Goal: Task Accomplishment & Management: Manage account settings

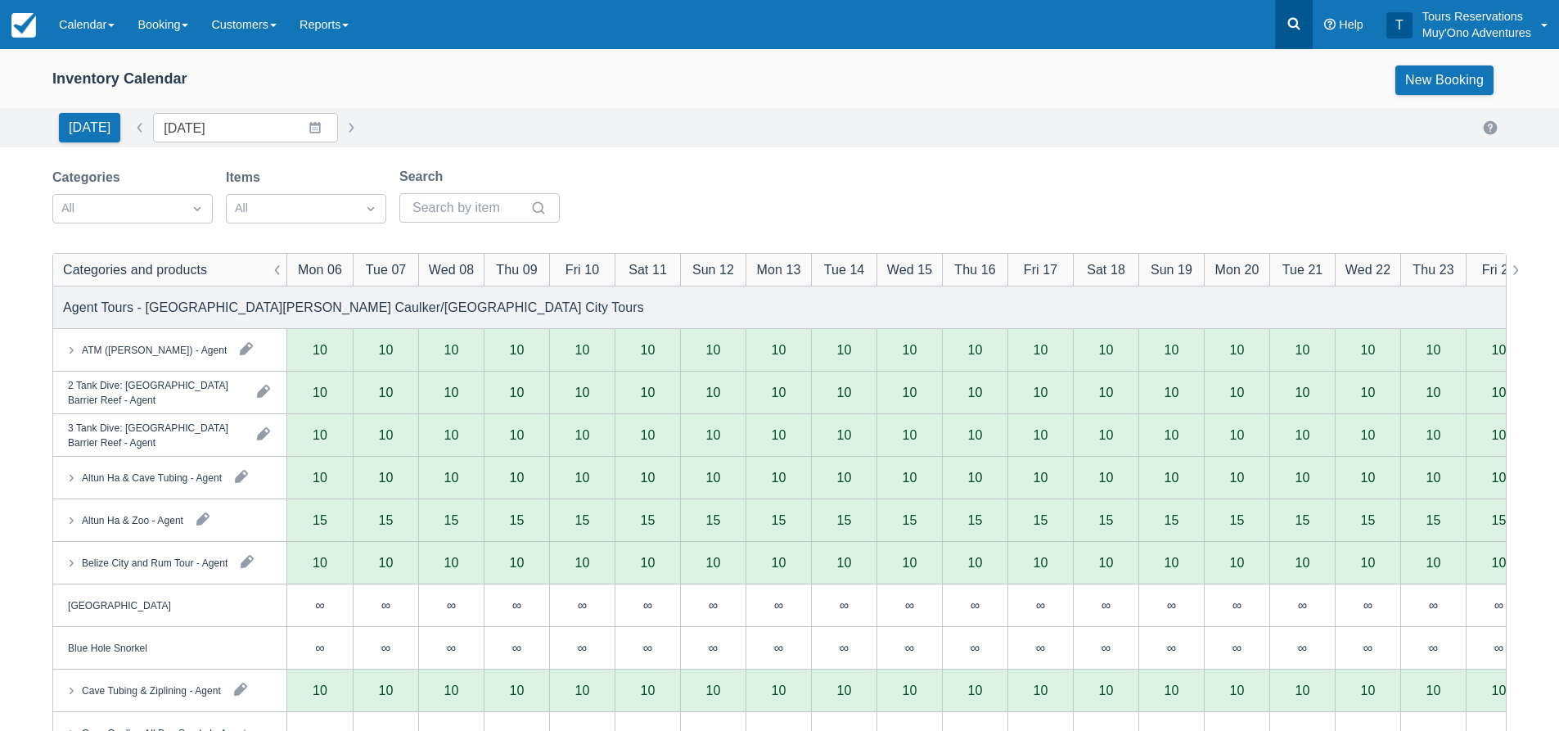
click at [1297, 34] on link at bounding box center [1294, 24] width 38 height 49
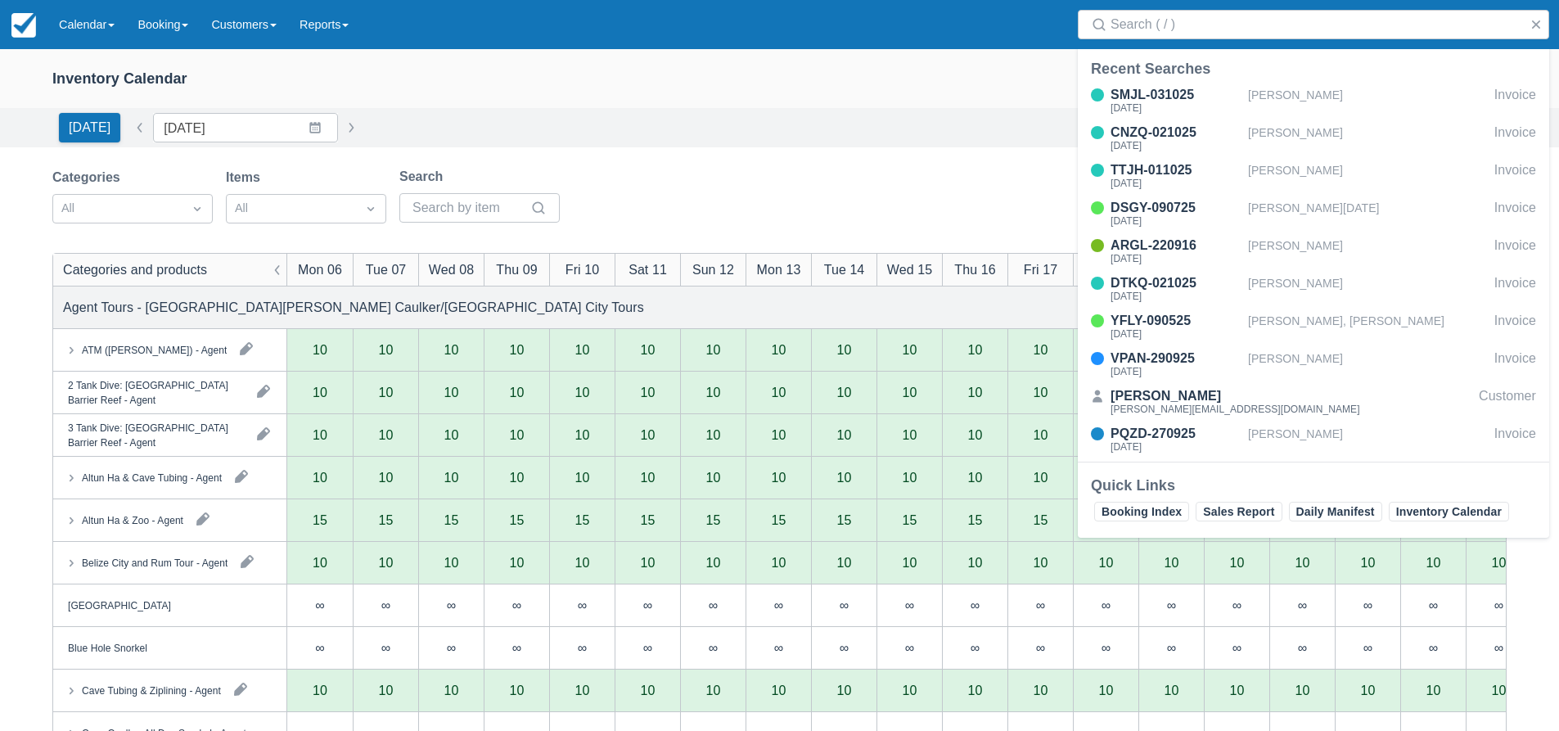
click at [1293, 42] on div "Search" at bounding box center [1313, 24] width 491 height 49
click at [1292, 34] on input "Search" at bounding box center [1316, 24] width 412 height 29
paste input "ZKYR-220925"
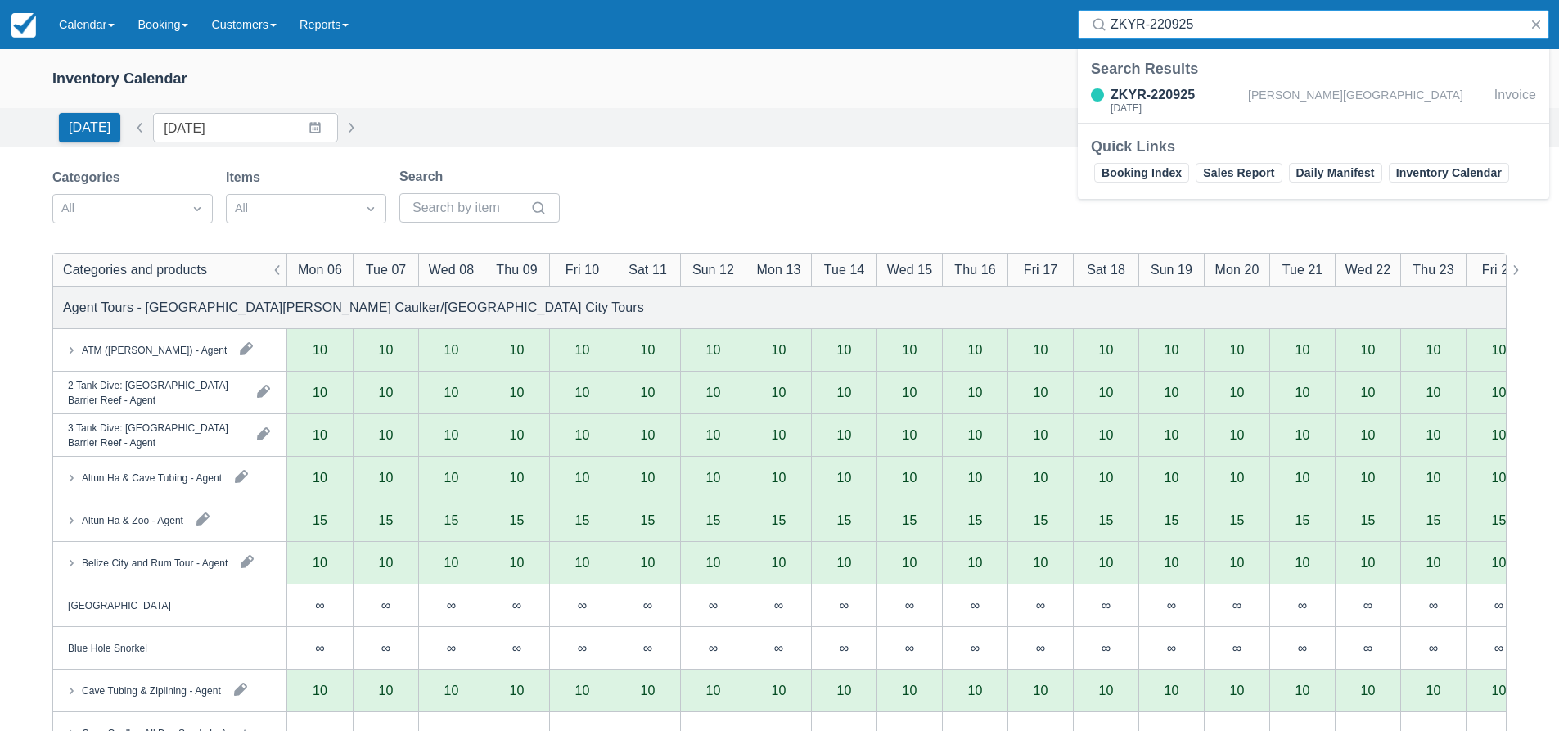
type input "ZKYR-220925"
click at [1229, 94] on div "ZKYR-220925" at bounding box center [1175, 95] width 131 height 20
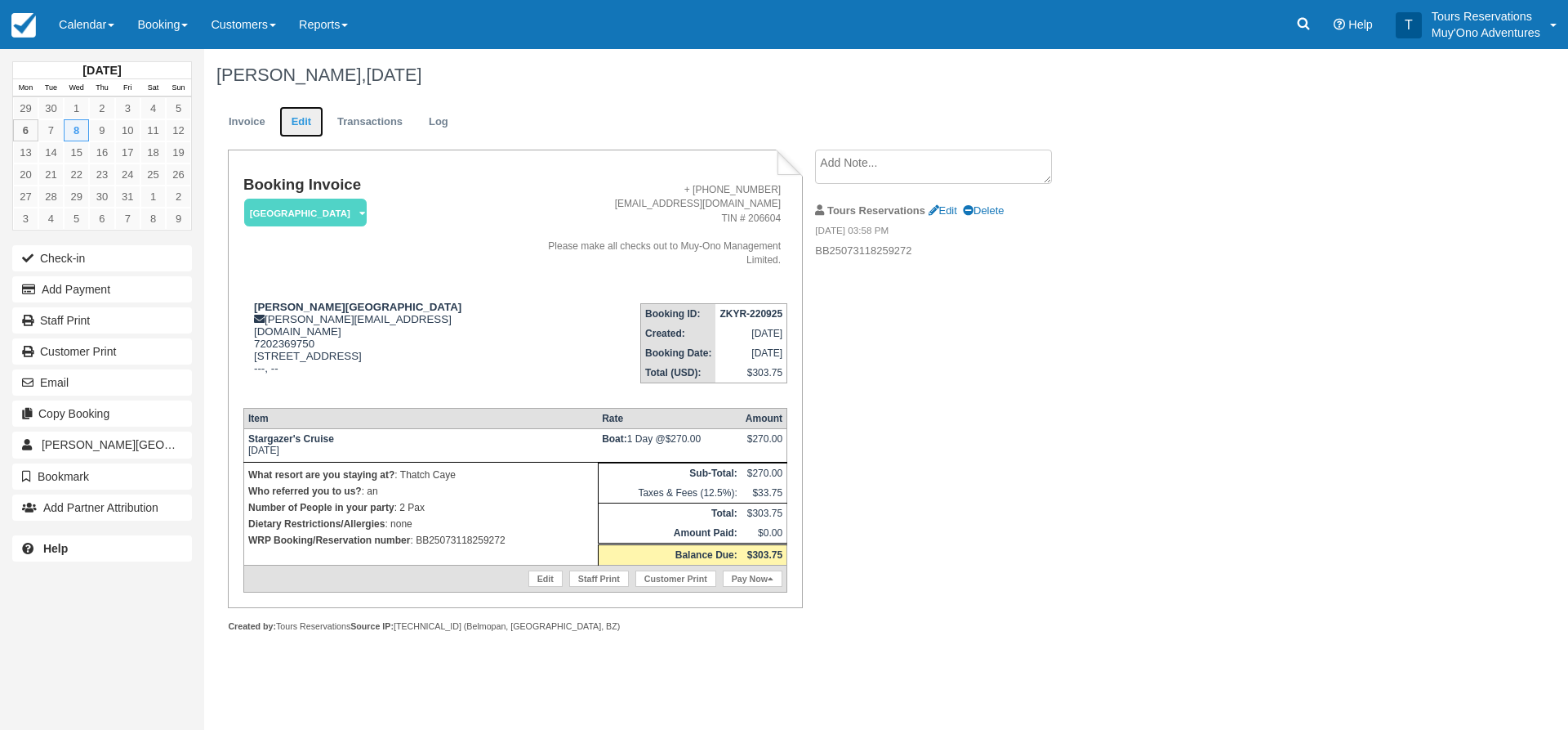
click at [314, 129] on link "Edit" at bounding box center [301, 122] width 44 height 32
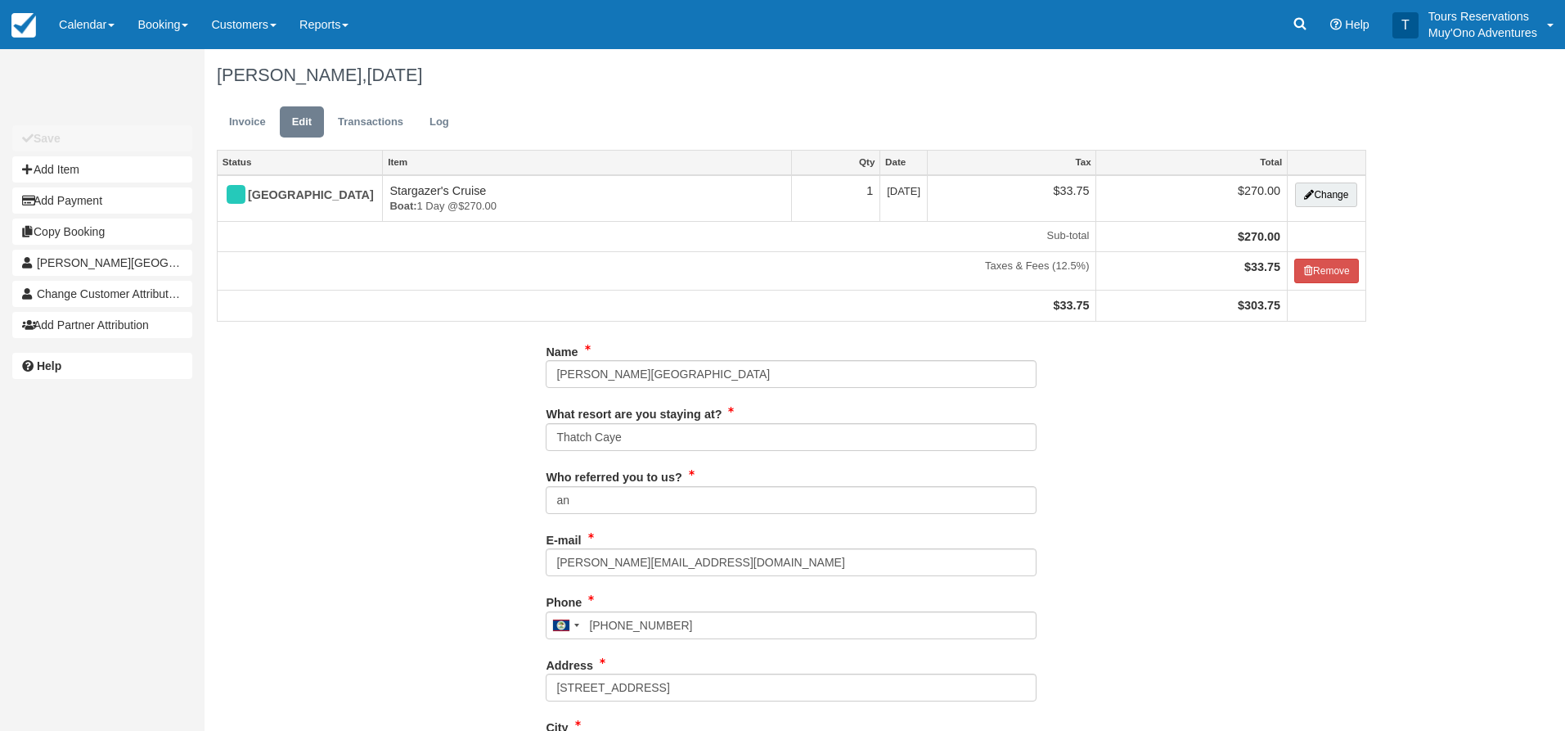
type input "7202369750"
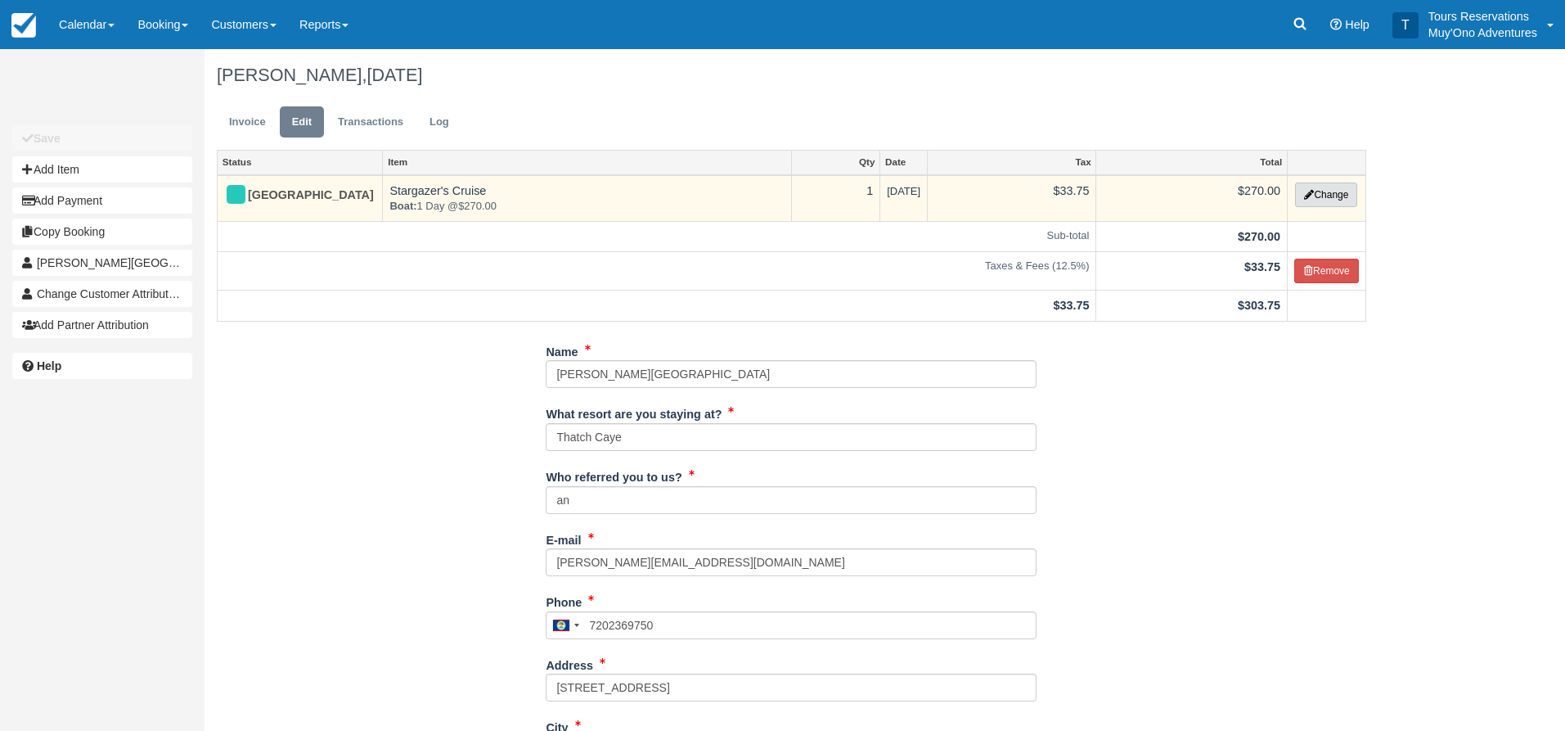
click at [1329, 182] on button "Change" at bounding box center [1326, 194] width 62 height 25
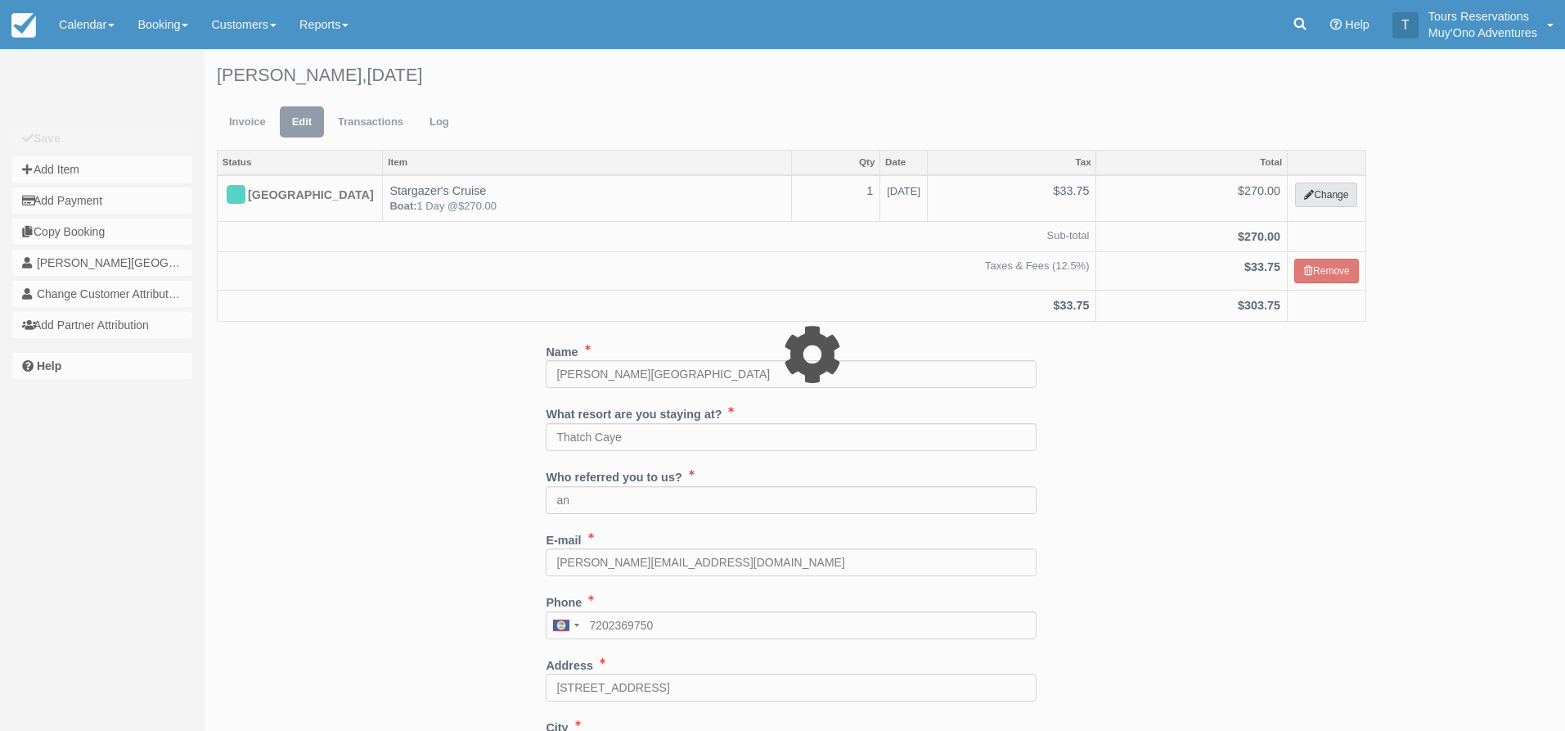
select select "64"
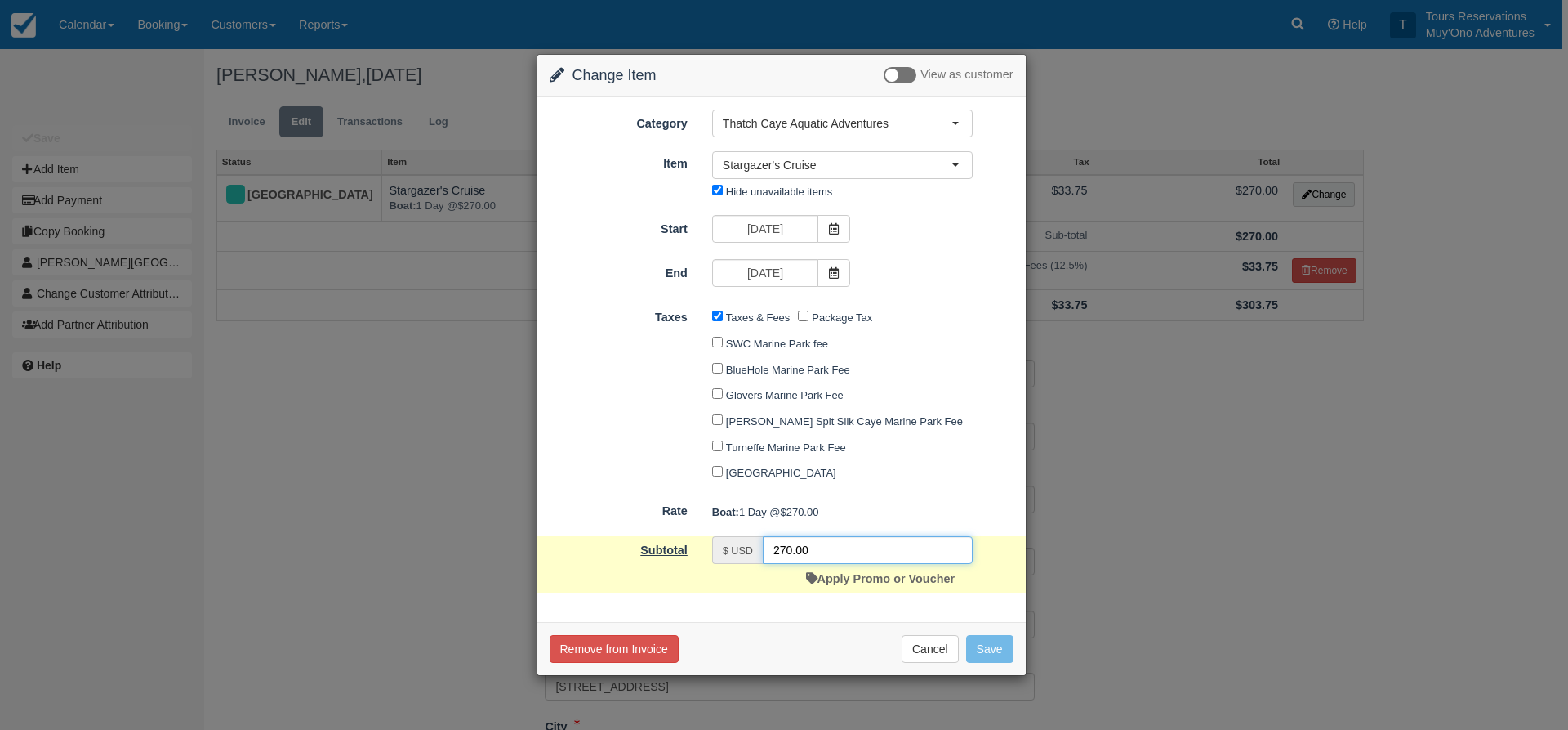
drag, startPoint x: 851, startPoint y: 557, endPoint x: 671, endPoint y: 549, distance: 180.2
click at [671, 549] on div "Subtotal $ USD 270.00 Apply Promo or Voucher" at bounding box center [781, 564] width 488 height 57
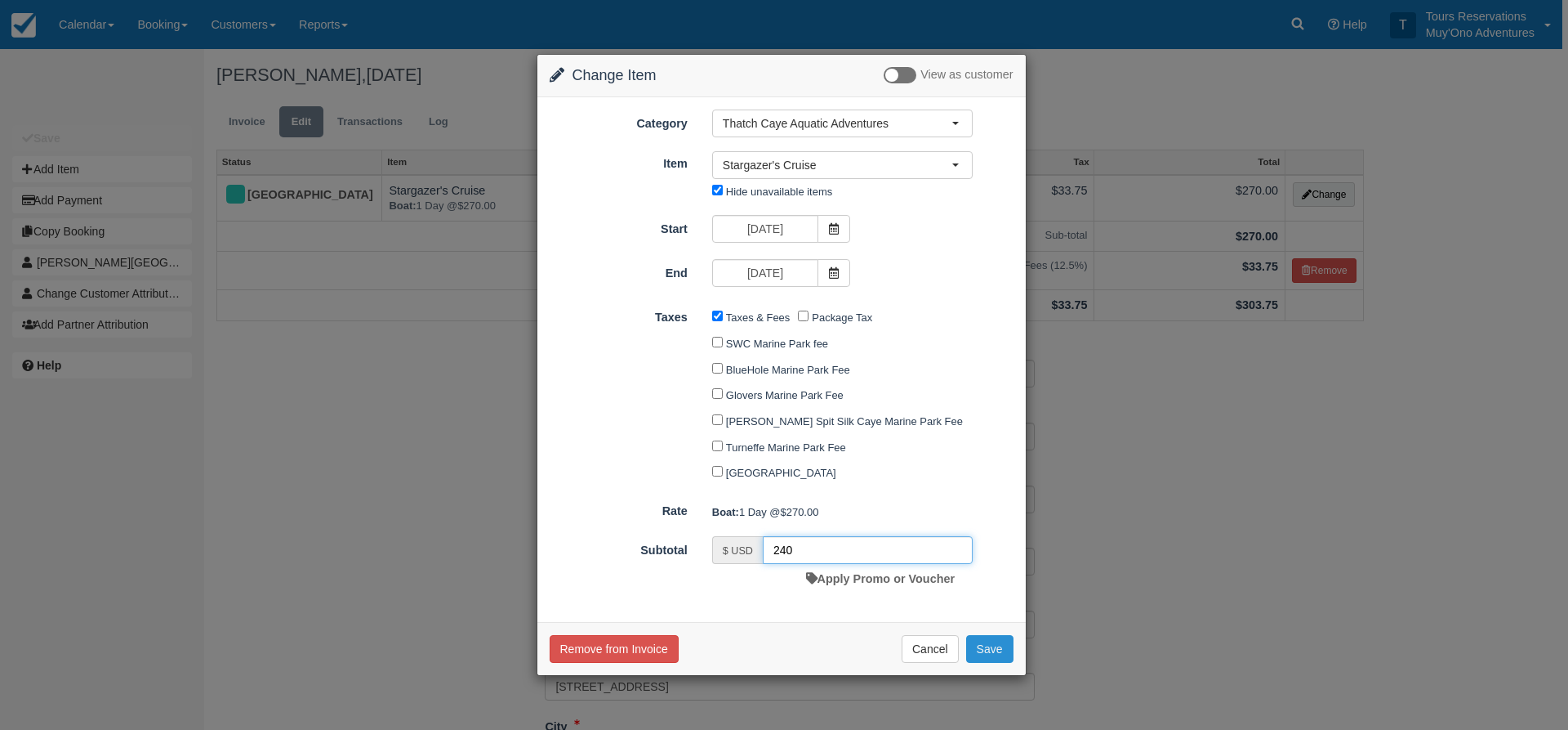
type input "240"
click at [987, 651] on button "Save" at bounding box center [989, 649] width 47 height 28
checkbox input "false"
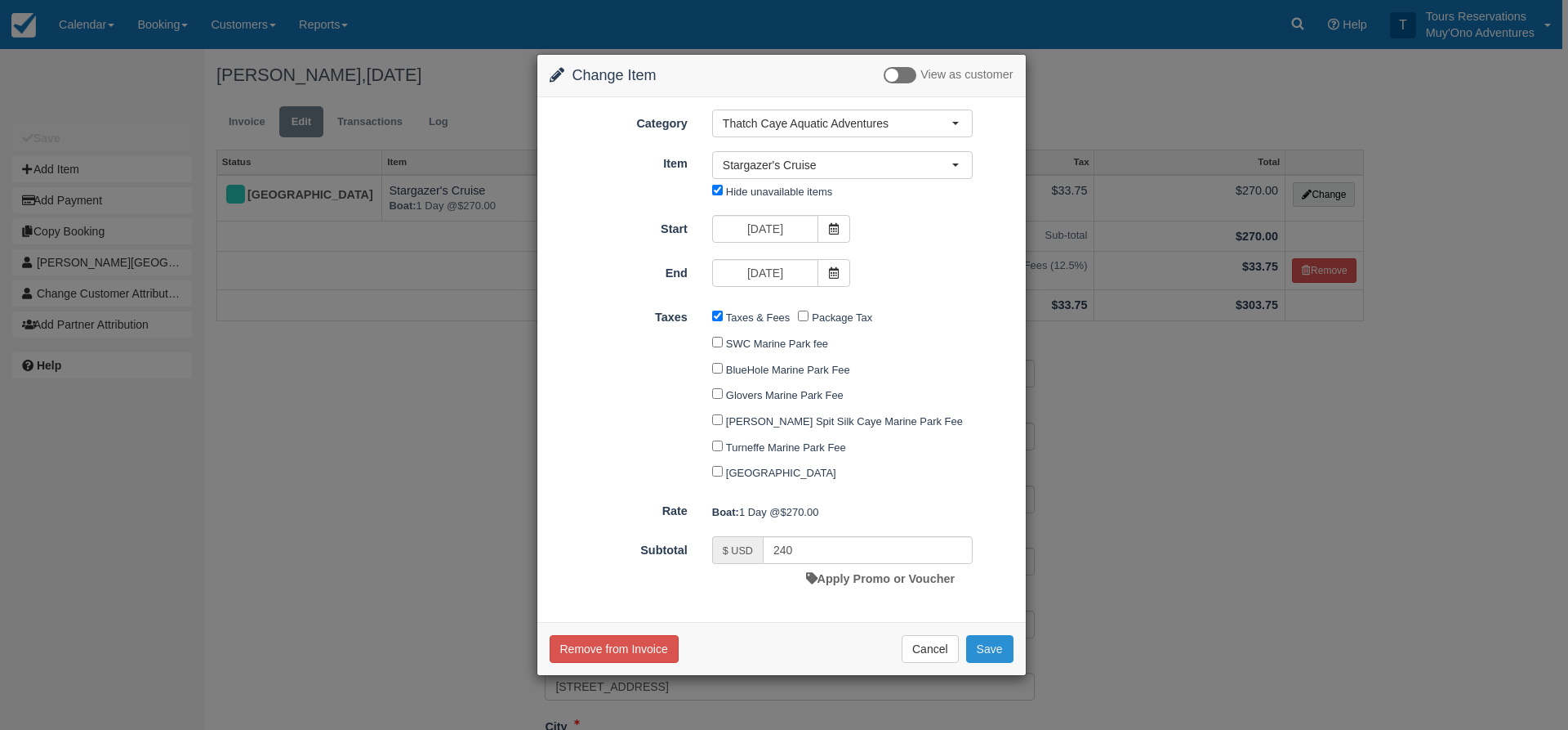
checkbox input "false"
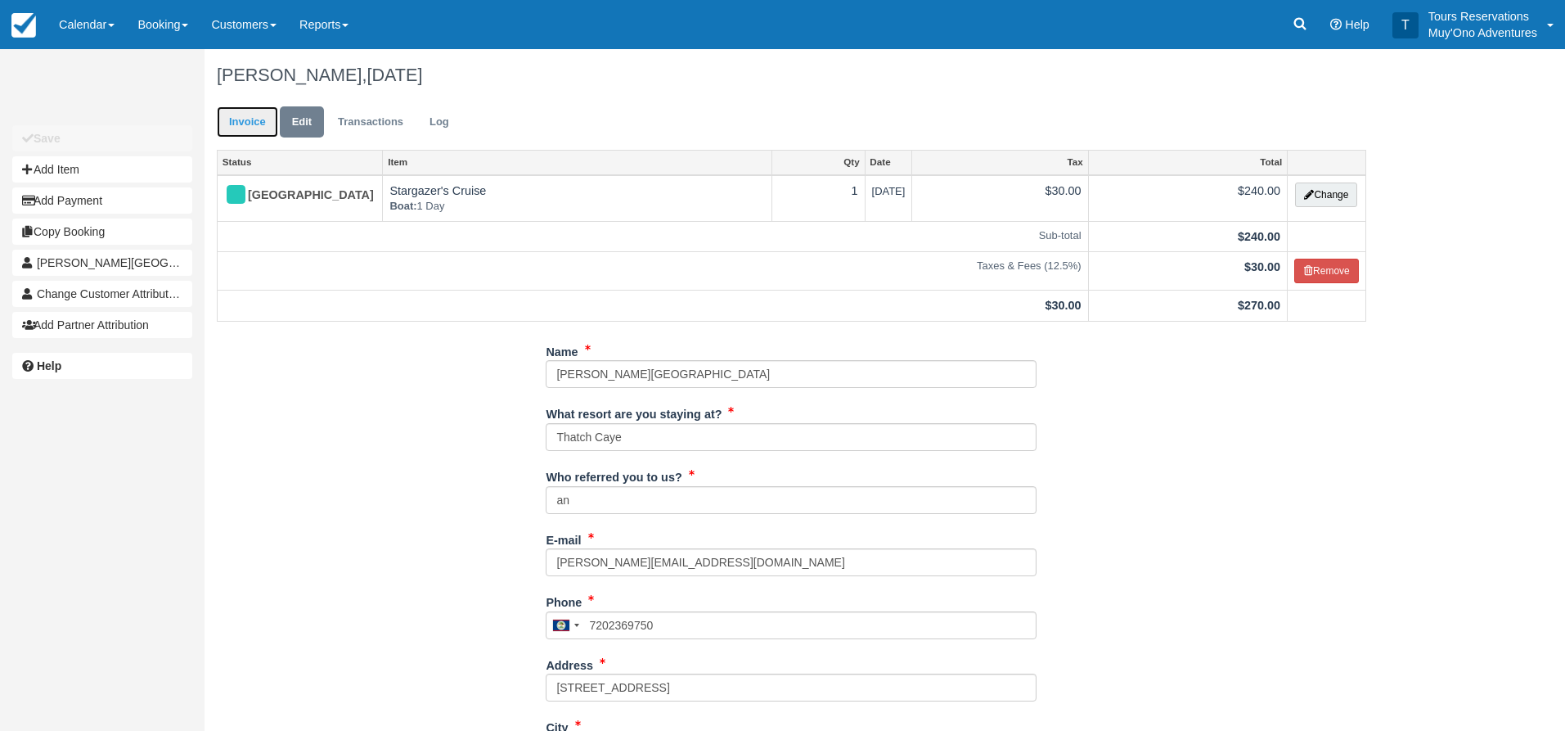
click at [254, 122] on link "Invoice" at bounding box center [247, 122] width 61 height 32
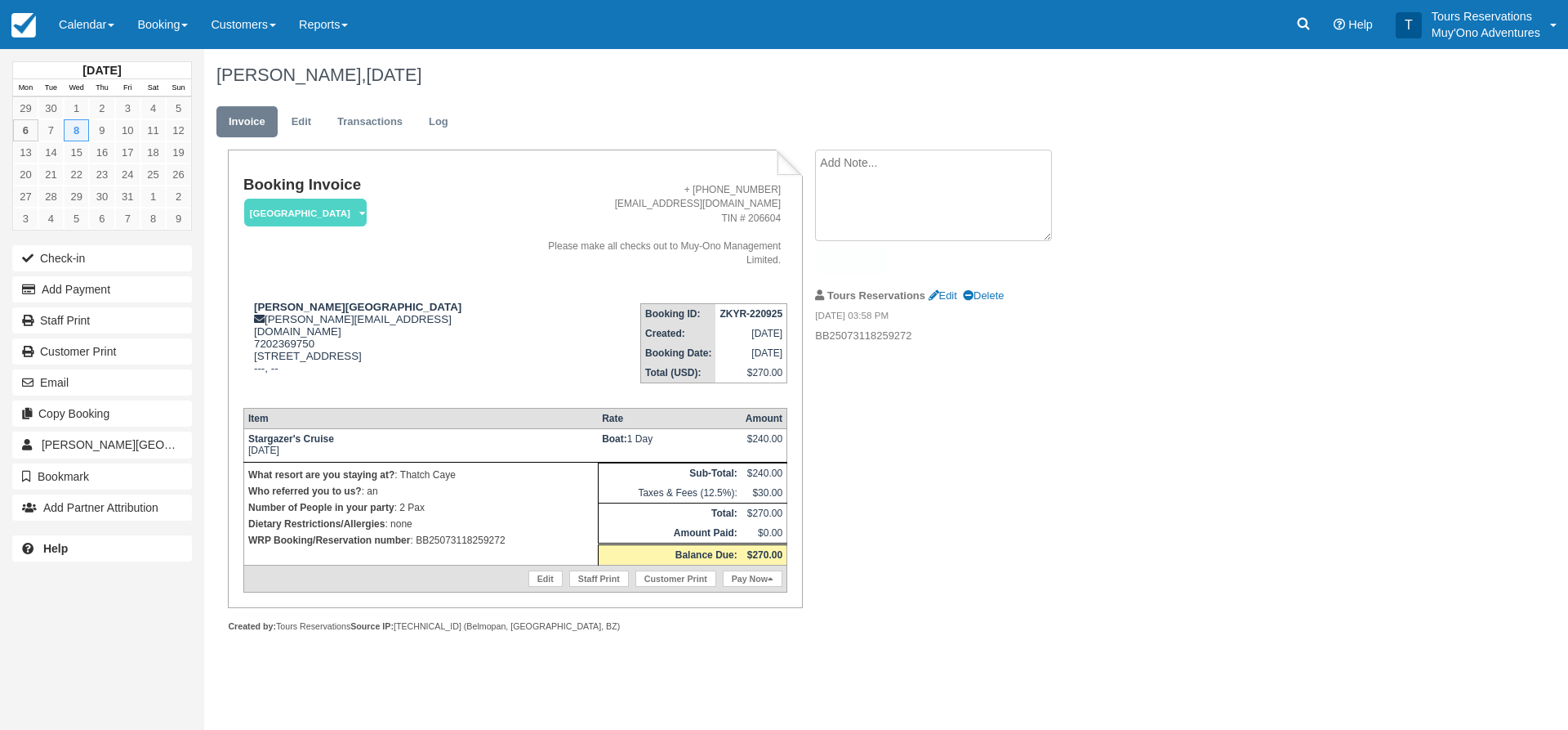
click at [922, 177] on textarea at bounding box center [933, 196] width 237 height 92
click at [929, 161] on textarea "adjusted to old rate" at bounding box center [933, 196] width 237 height 92
type textarea "adjusted to old rate - honored"
click at [877, 259] on button "Create" at bounding box center [852, 260] width 74 height 28
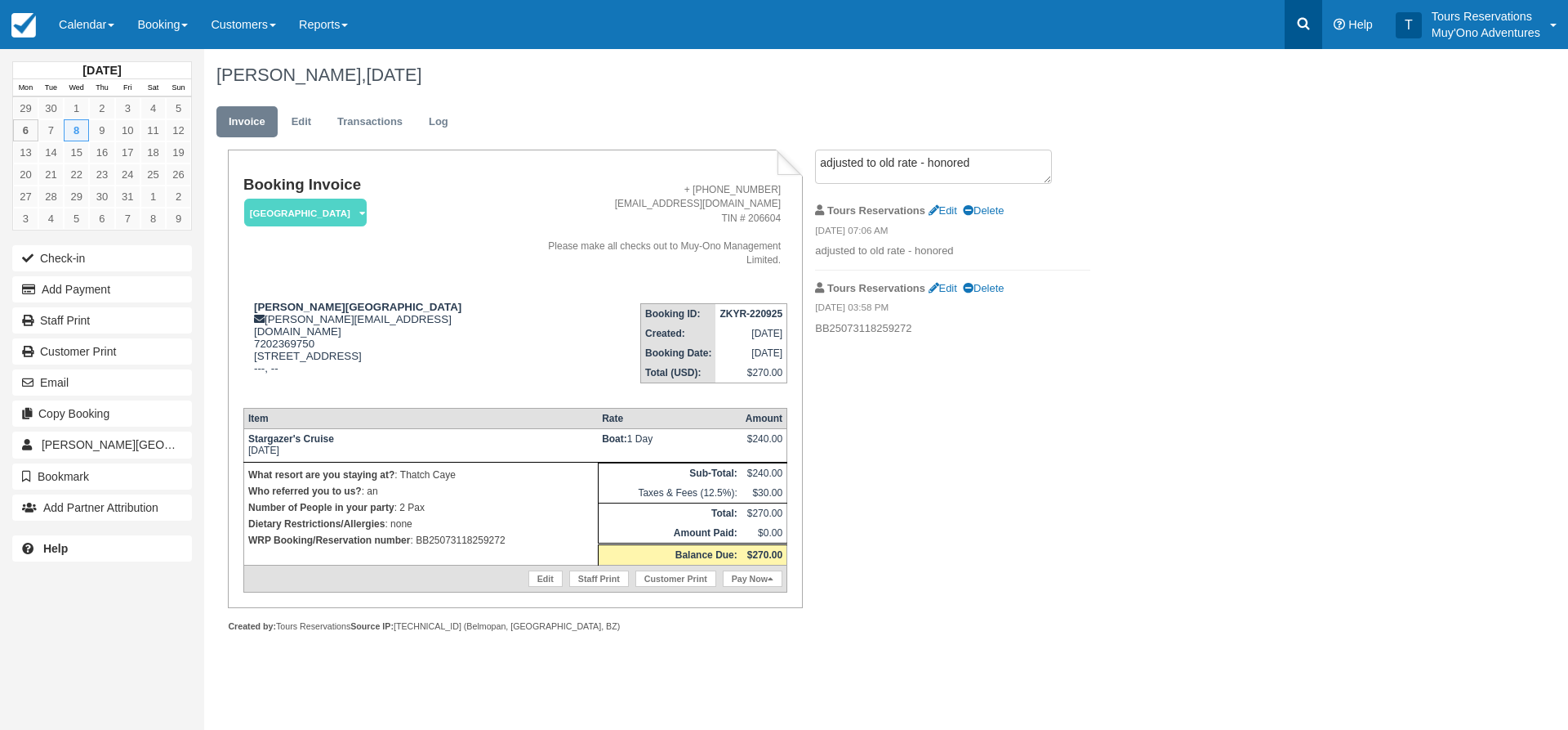
click at [1305, 25] on icon at bounding box center [1304, 24] width 12 height 12
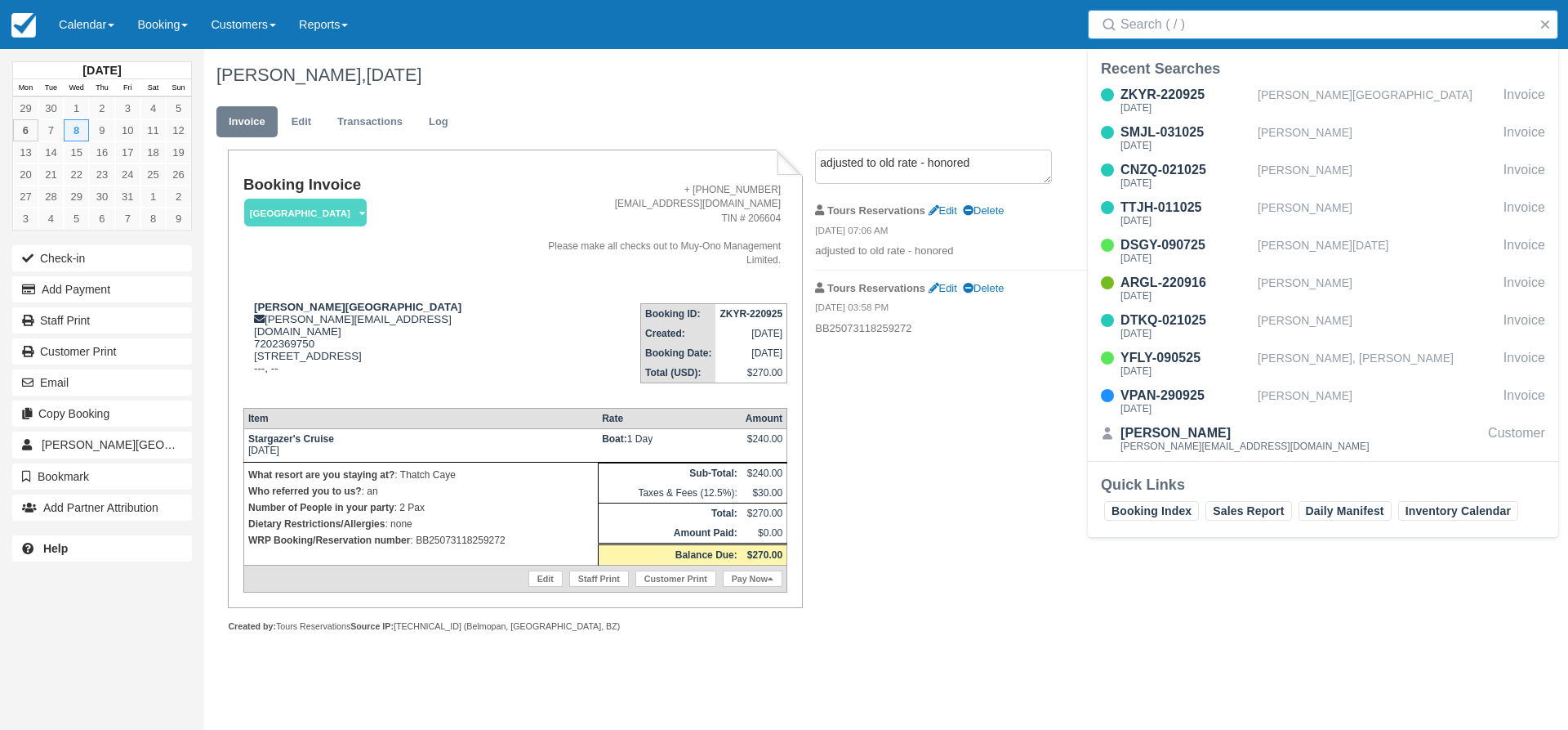
click at [1214, 32] on input "Search" at bounding box center [1325, 24] width 411 height 29
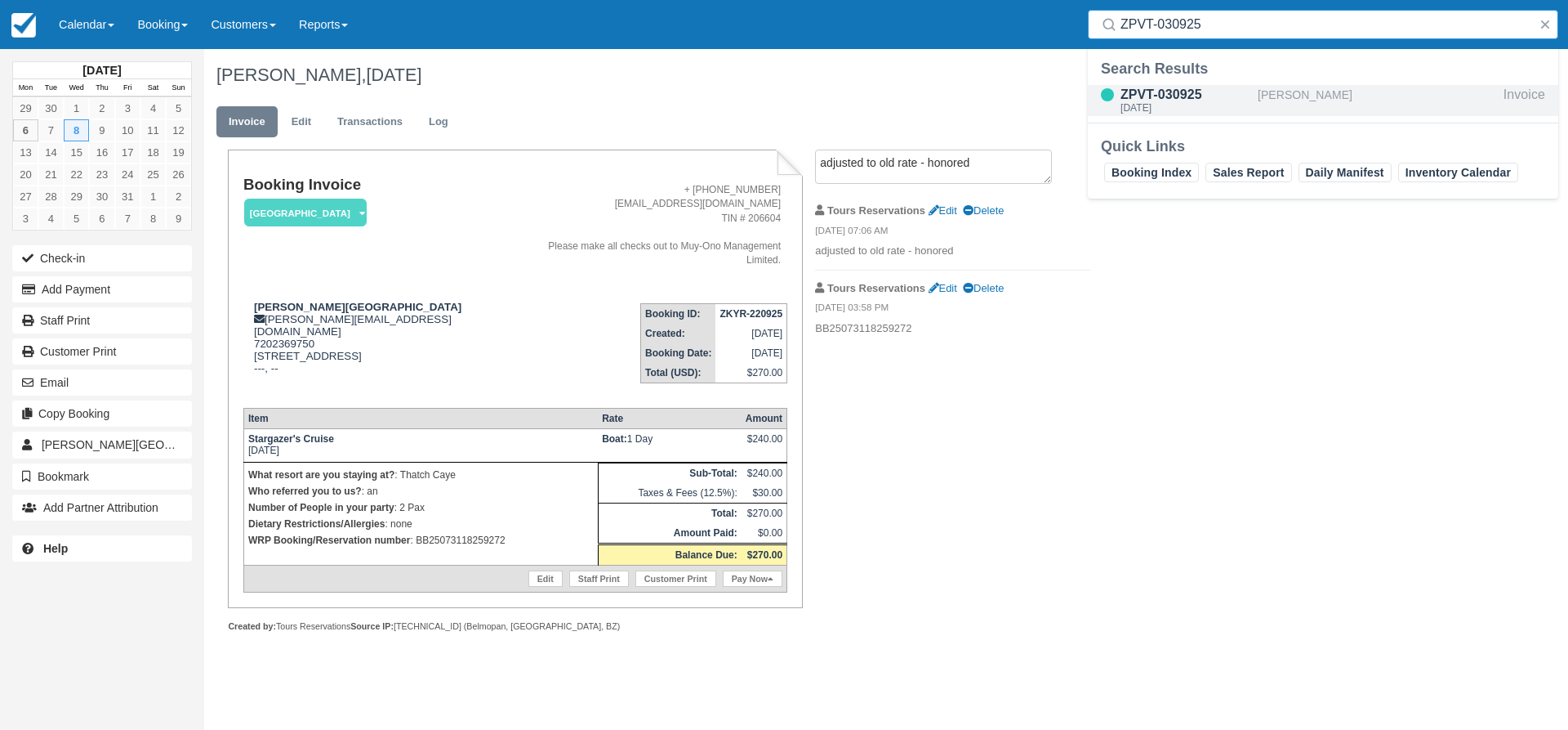
type input "ZPVT-030925"
click at [1184, 96] on div "ZPVT-030925" at bounding box center [1185, 95] width 131 height 20
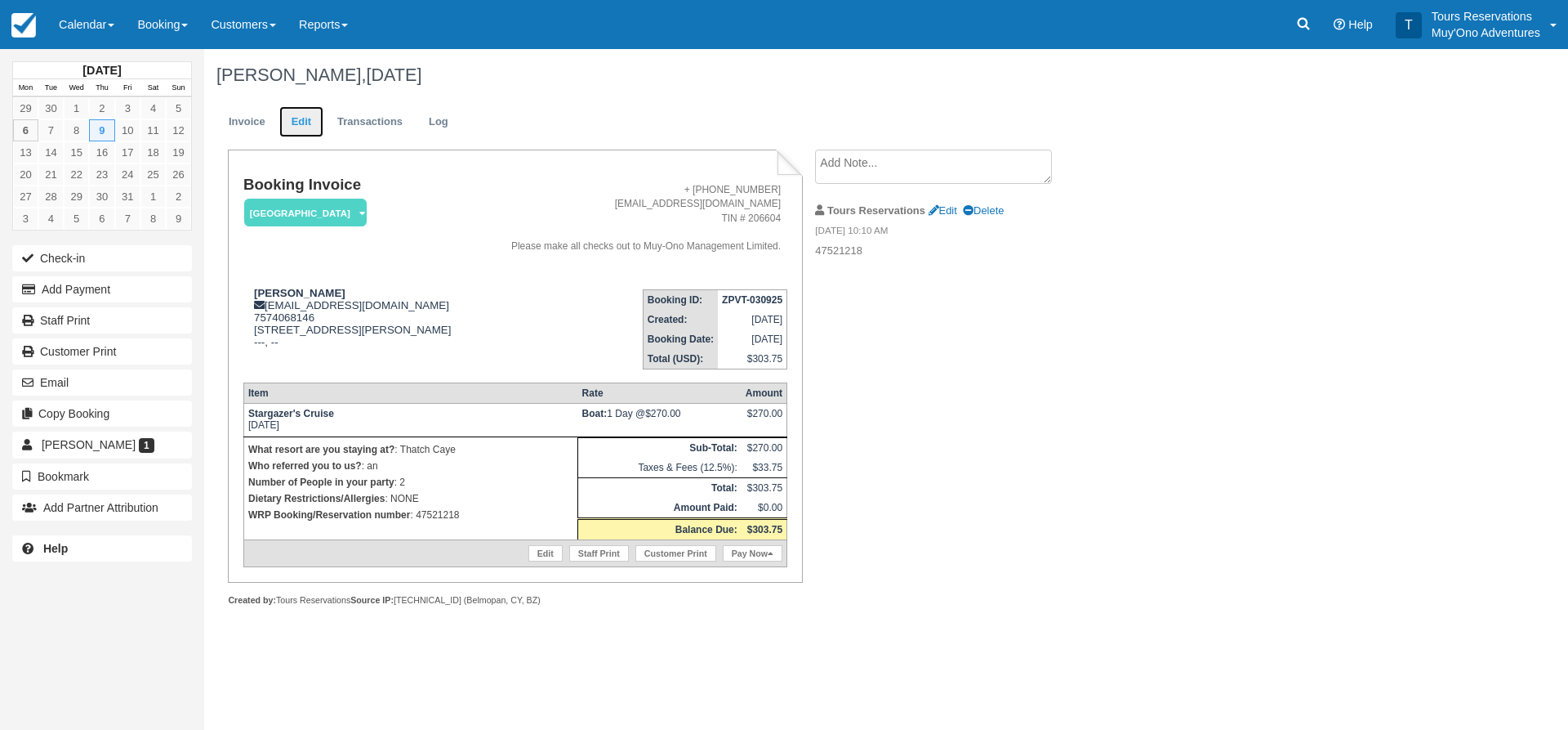
click at [291, 115] on link "Edit" at bounding box center [301, 122] width 44 height 32
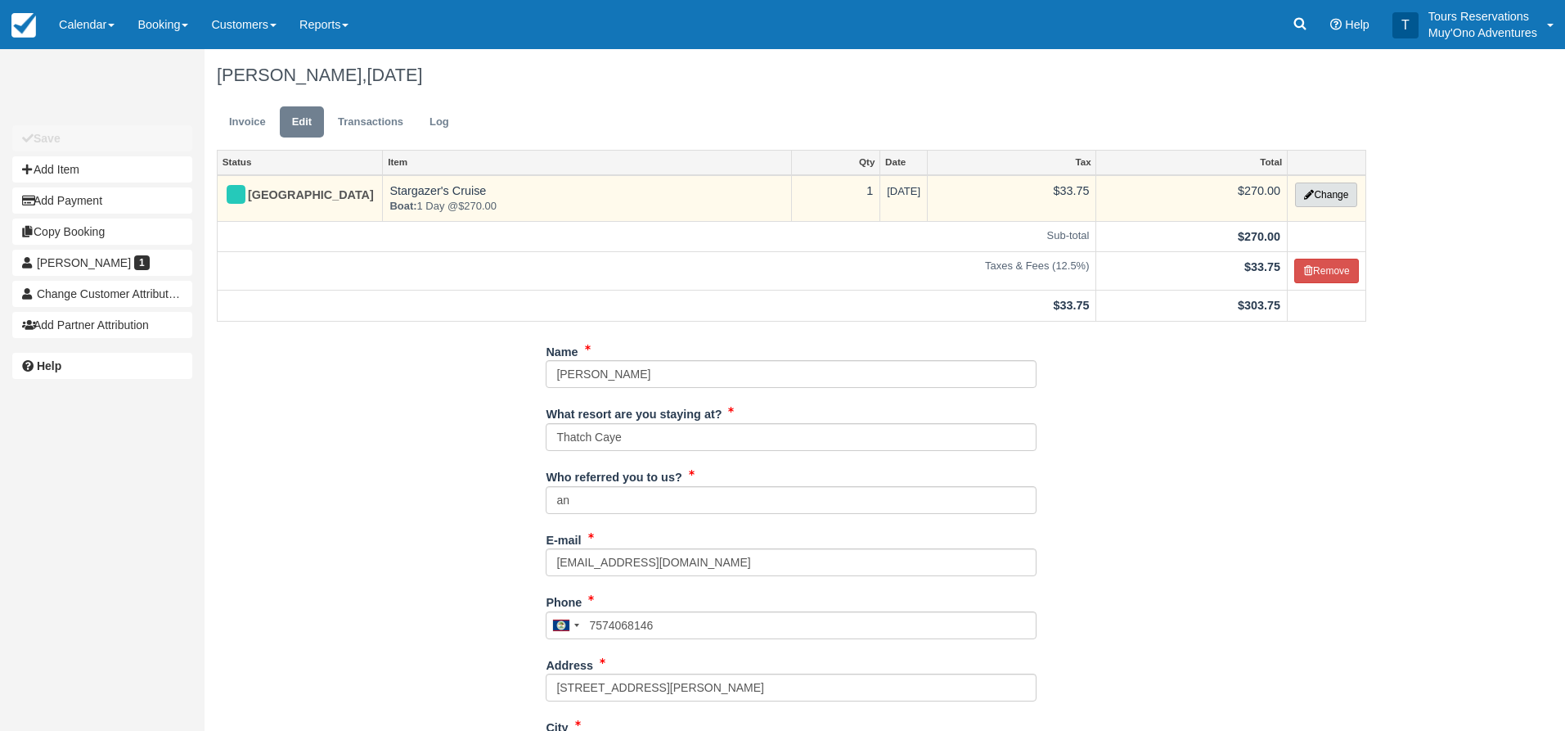
click at [1317, 200] on button "Change" at bounding box center [1326, 194] width 62 height 25
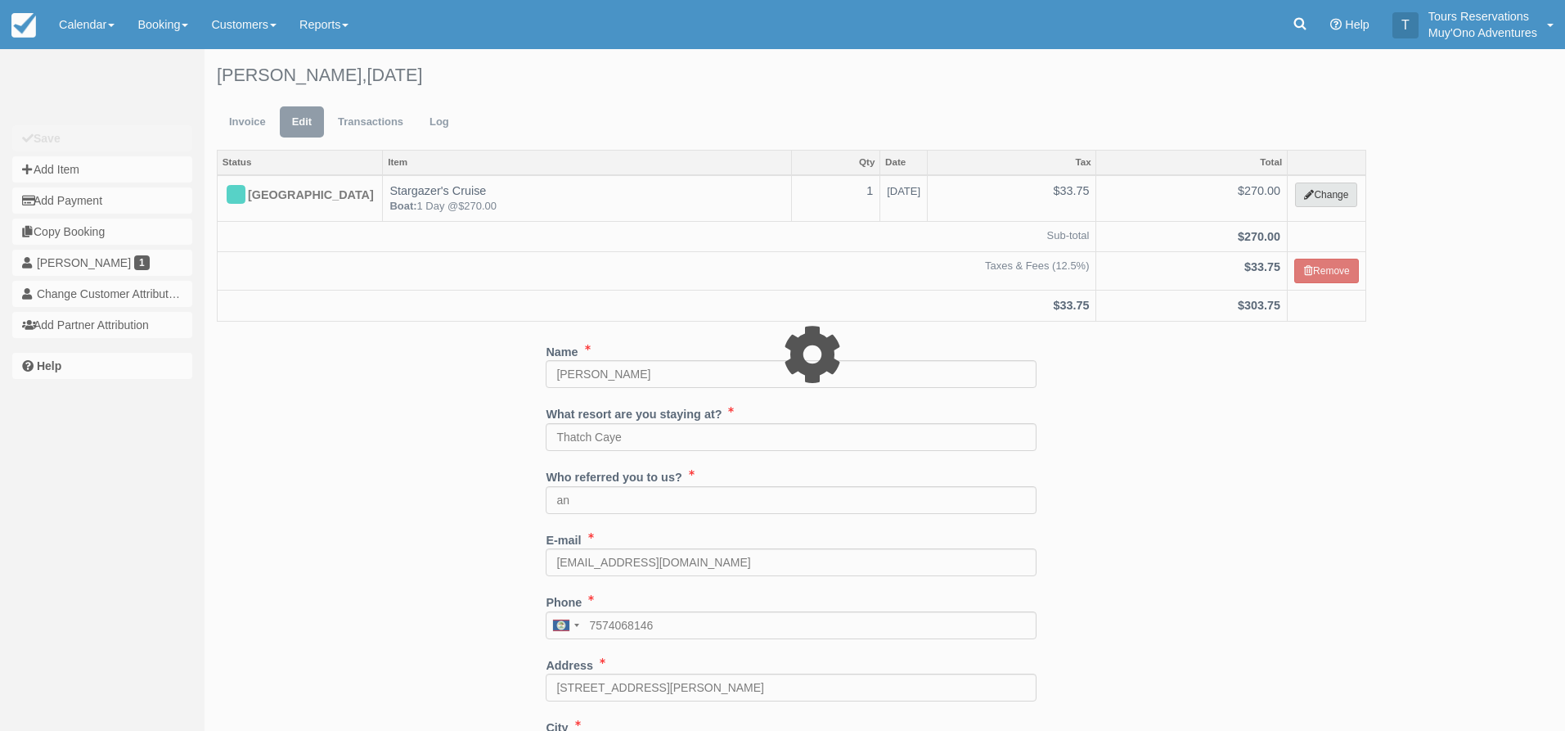
select select "64"
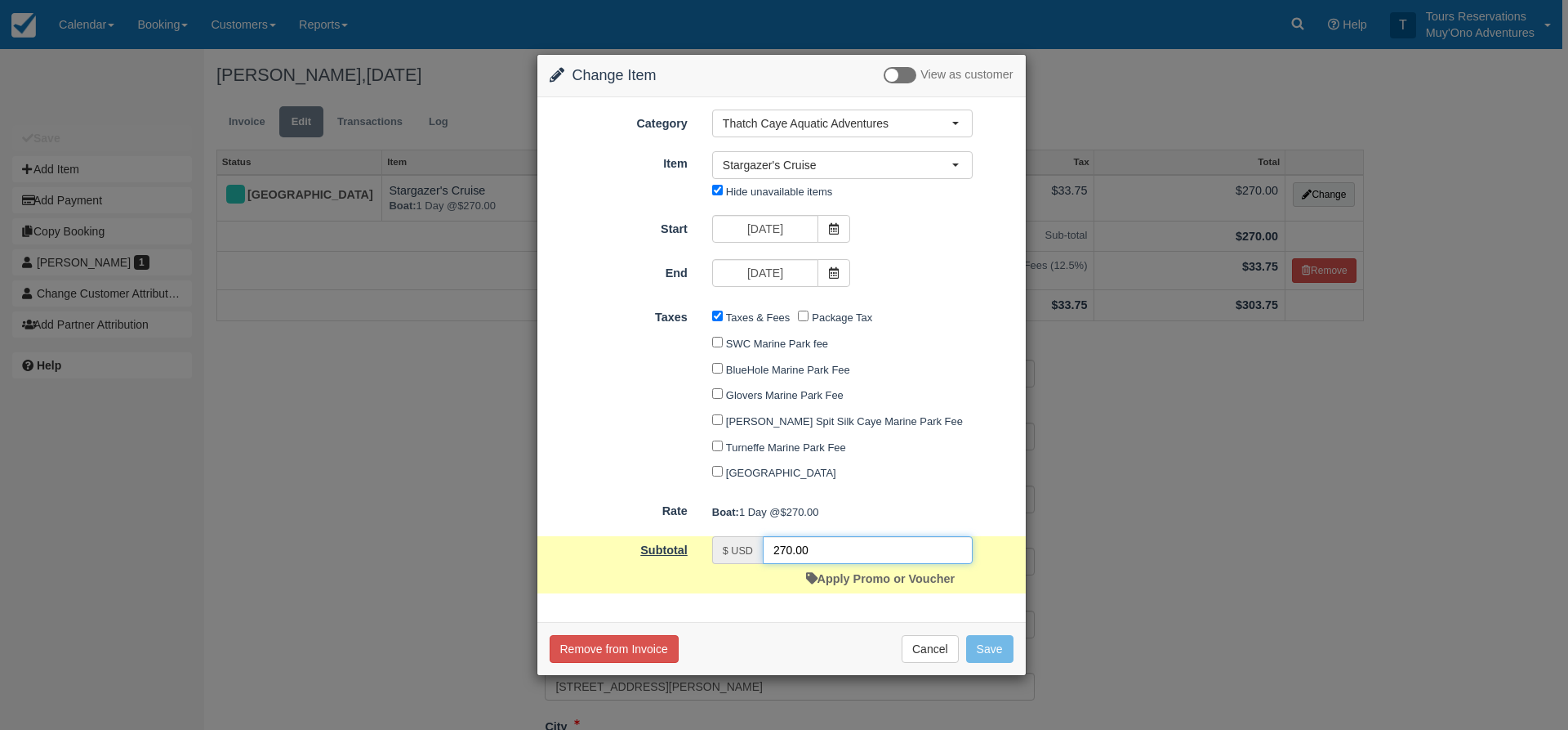
drag, startPoint x: 846, startPoint y: 559, endPoint x: 636, endPoint y: 547, distance: 210.3
click at [636, 547] on div "Subtotal $ USD 270.00 Apply Promo or Voucher" at bounding box center [781, 564] width 488 height 57
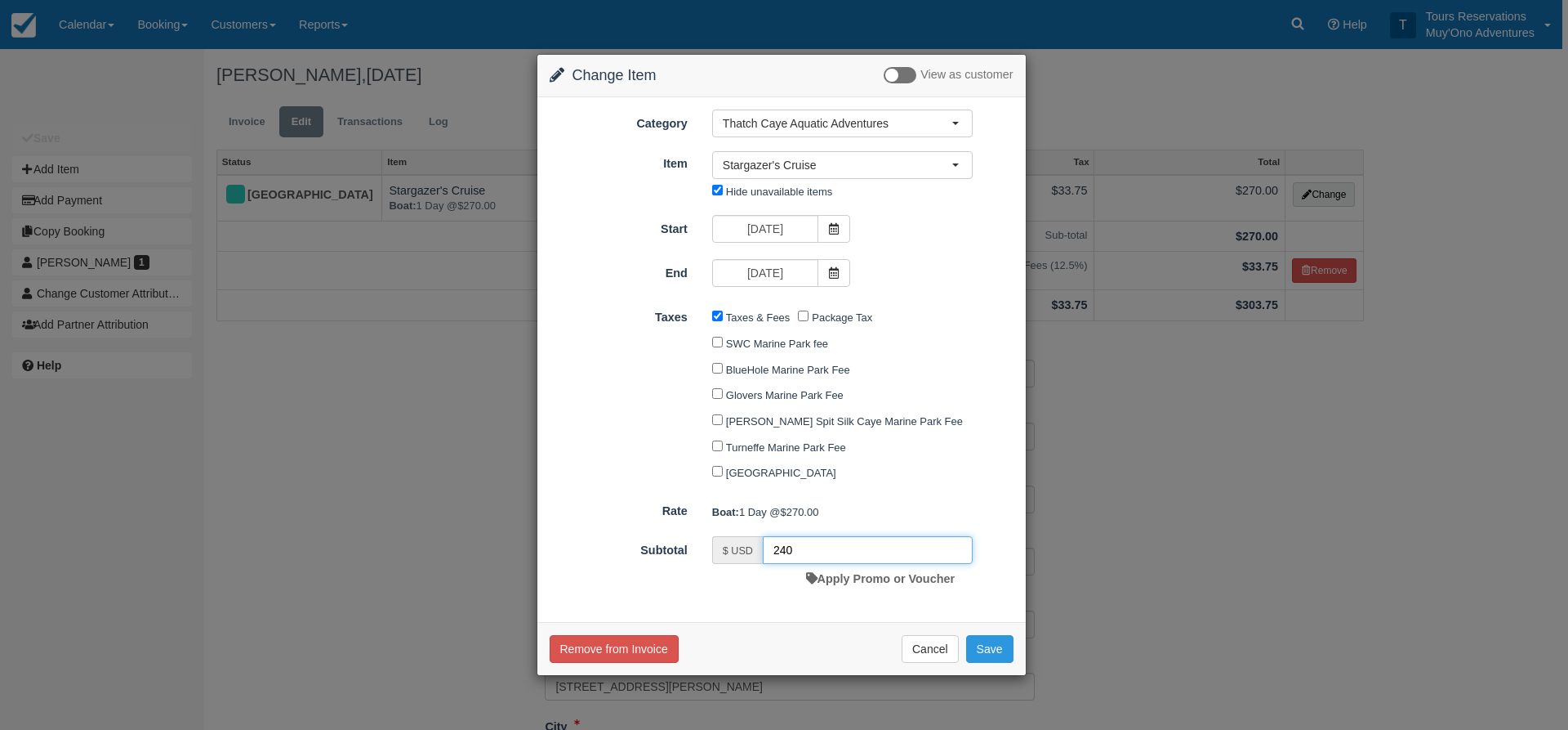
type input "240"
click at [976, 628] on div "Remove from Invoice Cancel Save" at bounding box center [781, 648] width 488 height 53
click at [981, 642] on button "Save" at bounding box center [989, 649] width 47 height 28
checkbox input "false"
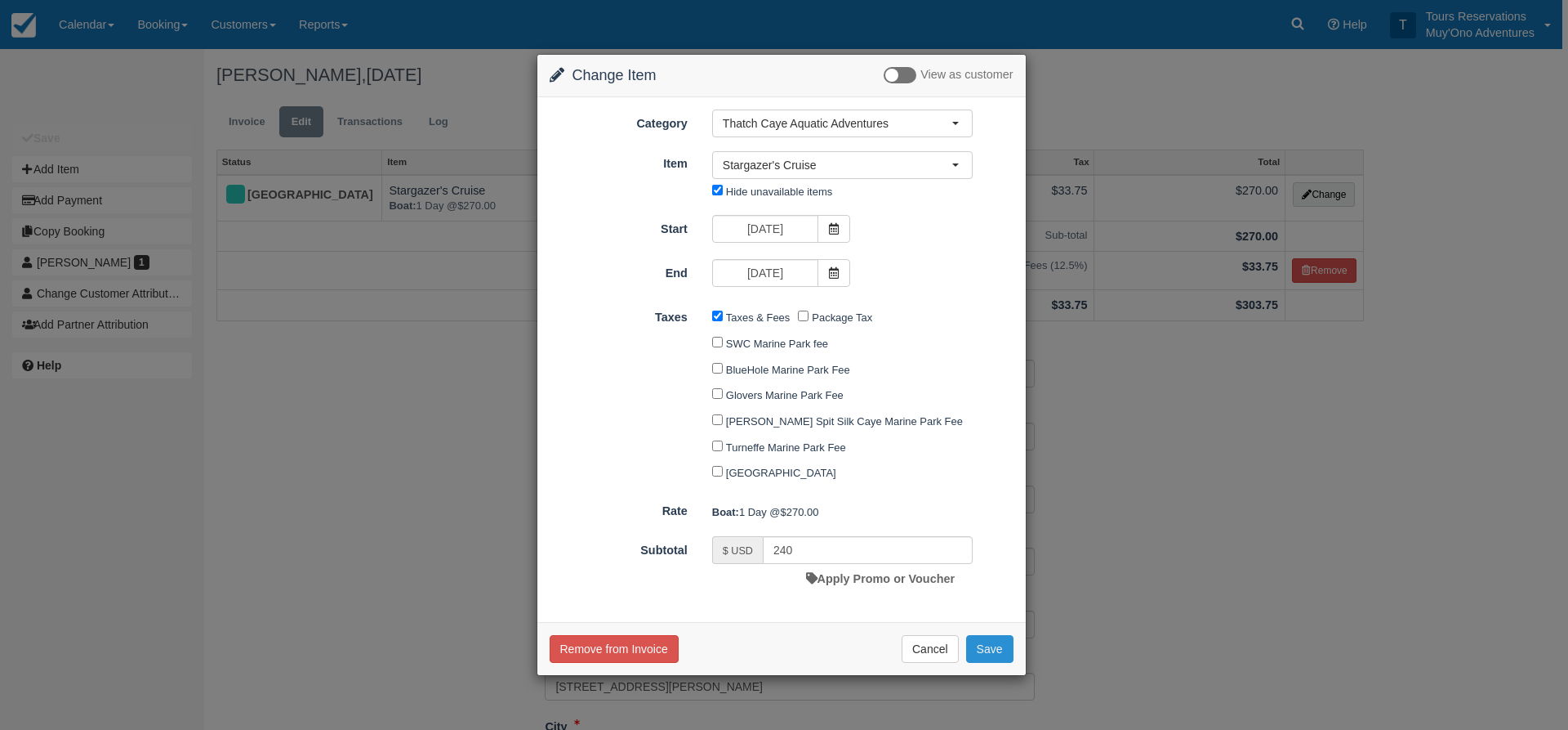
checkbox input "false"
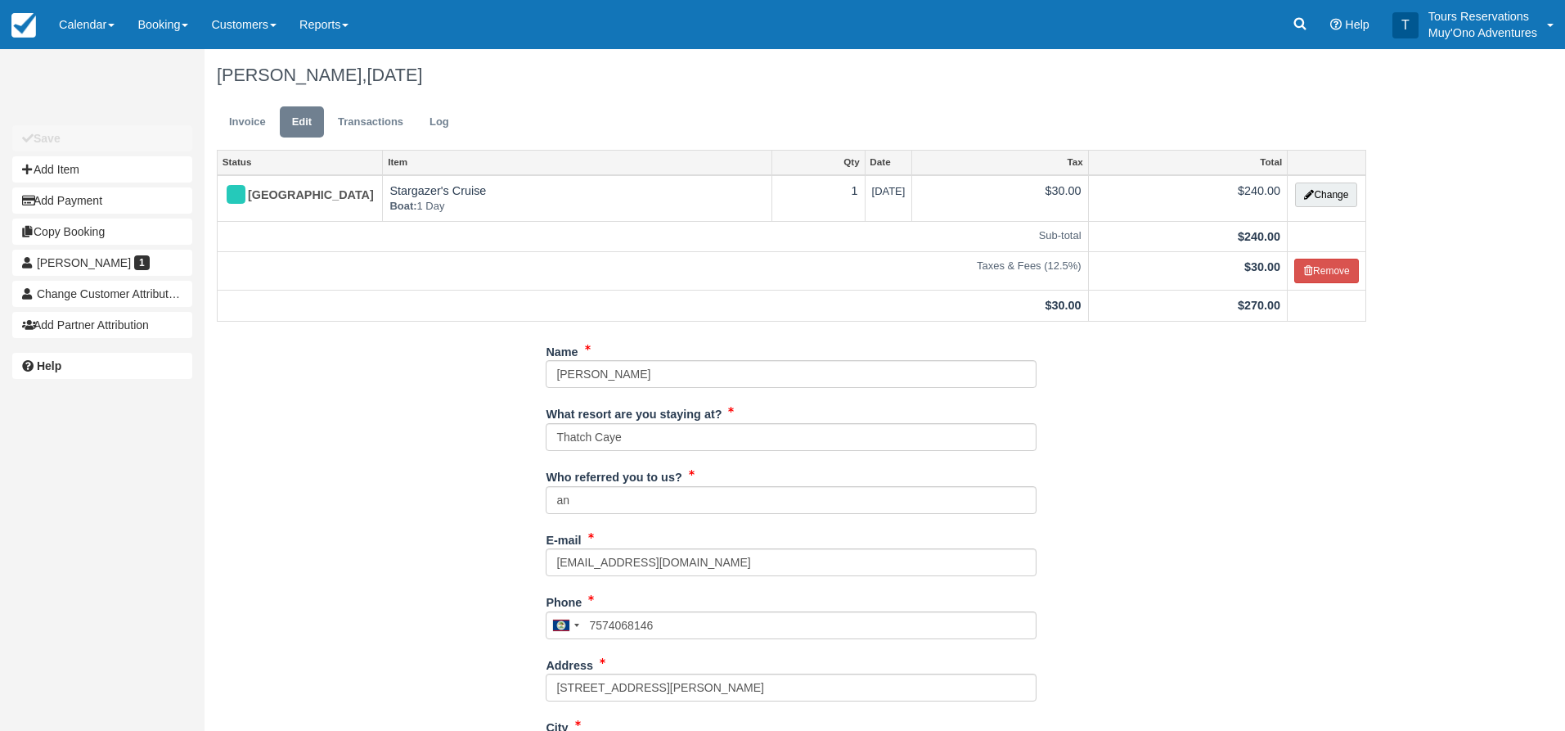
click at [215, 119] on div "Invoice Edit Transactions Log" at bounding box center [792, 125] width 1174 height 49
click at [234, 118] on link "Invoice" at bounding box center [247, 122] width 61 height 32
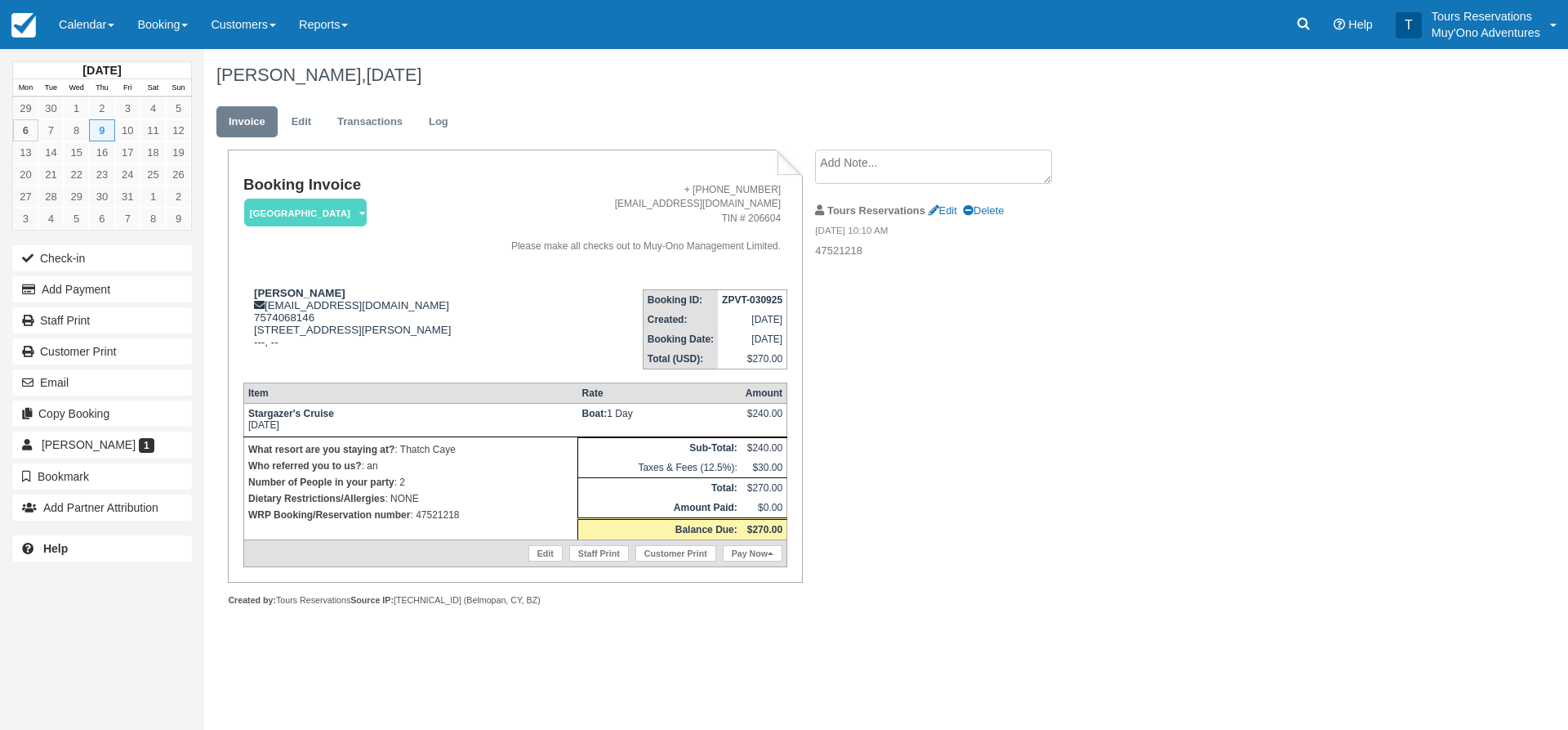
click at [1040, 154] on textarea at bounding box center [933, 167] width 237 height 34
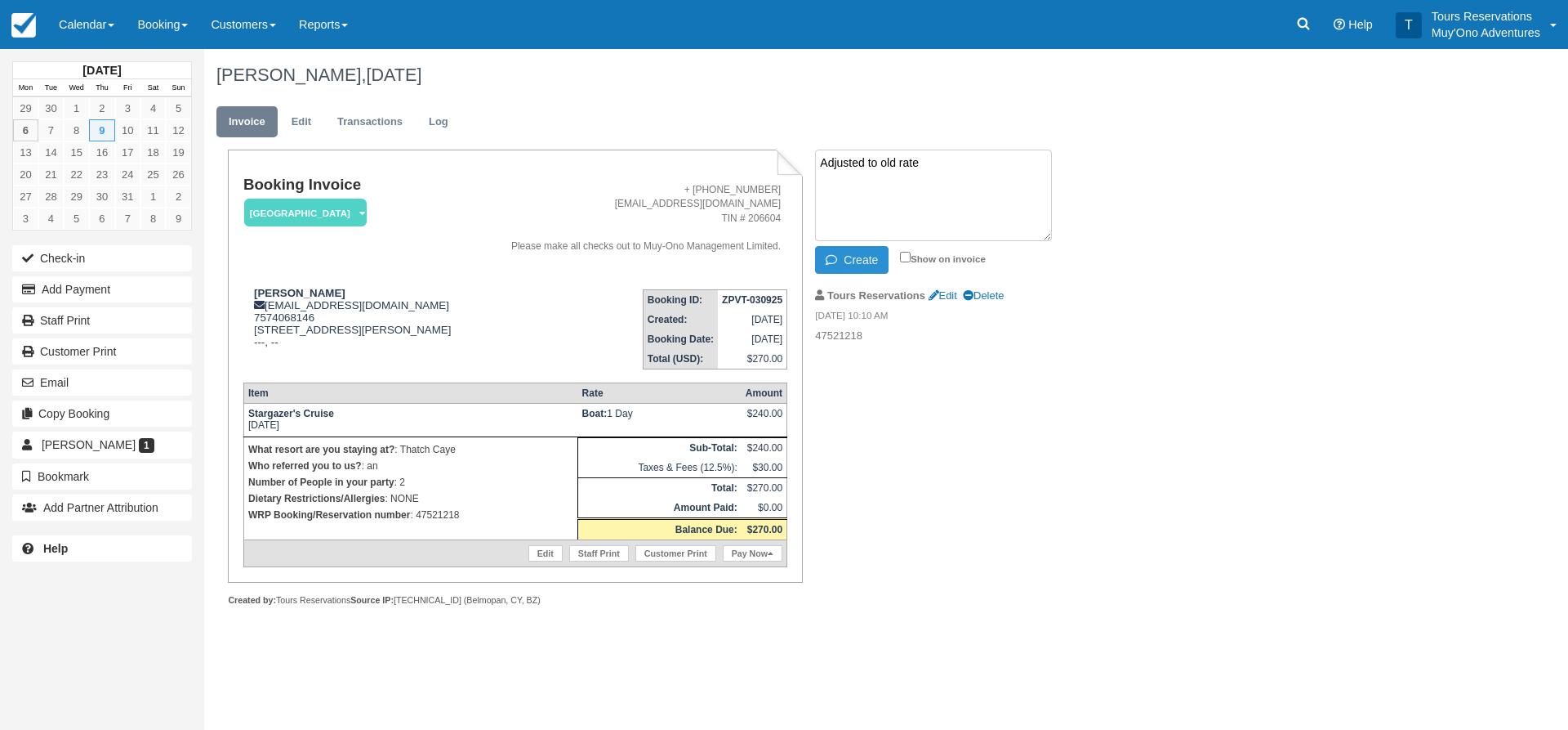
type textarea "Adjusted to old rate"
click at [854, 256] on button "Create" at bounding box center [852, 260] width 74 height 28
click at [1214, 417] on div "Megan Balentine, October 09 2025 Invoice Edit Transactions Log Booking Invoice …" at bounding box center [792, 346] width 1176 height 593
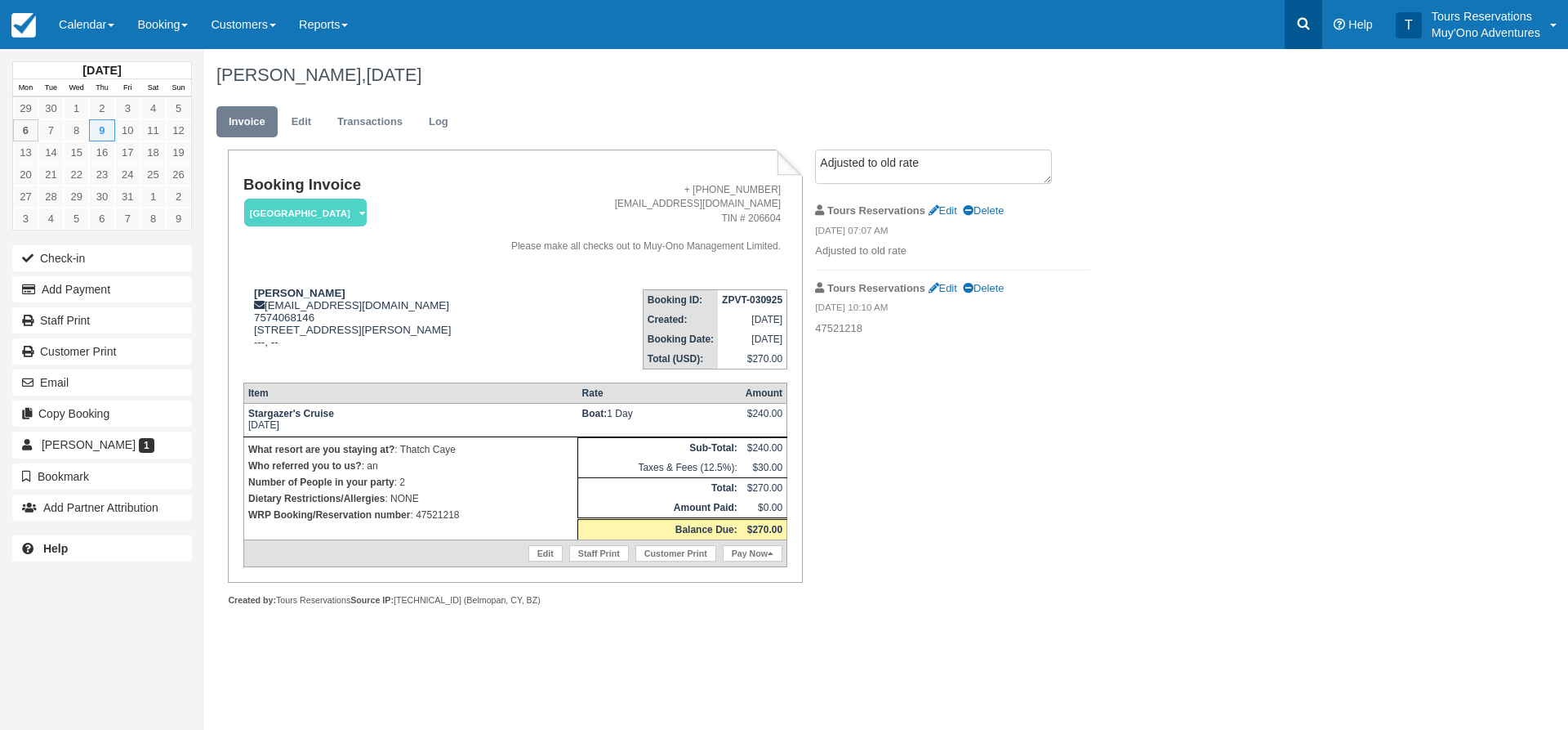
click at [1307, 30] on icon at bounding box center [1304, 24] width 16 height 16
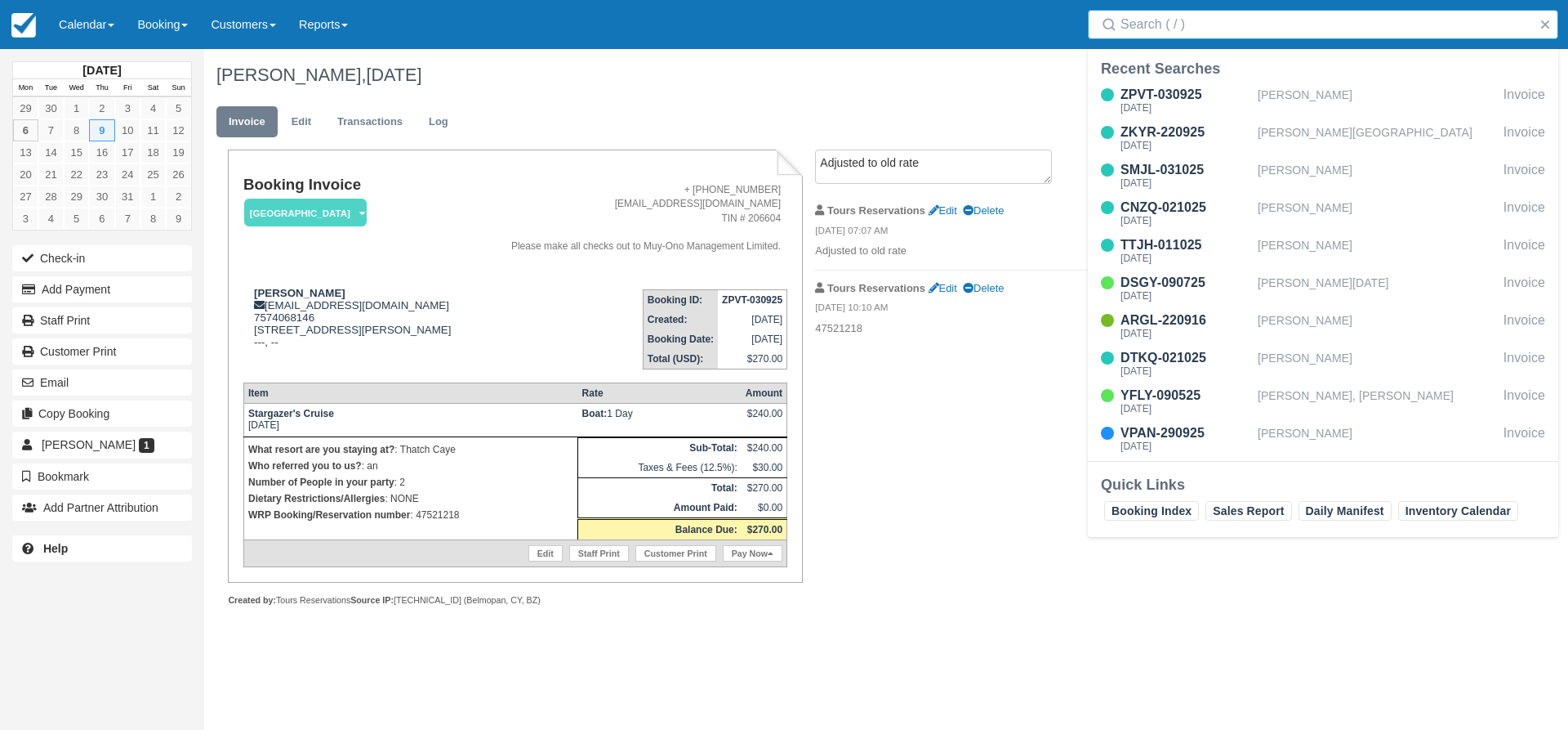
click at [1231, 30] on input "Search" at bounding box center [1325, 24] width 411 height 29
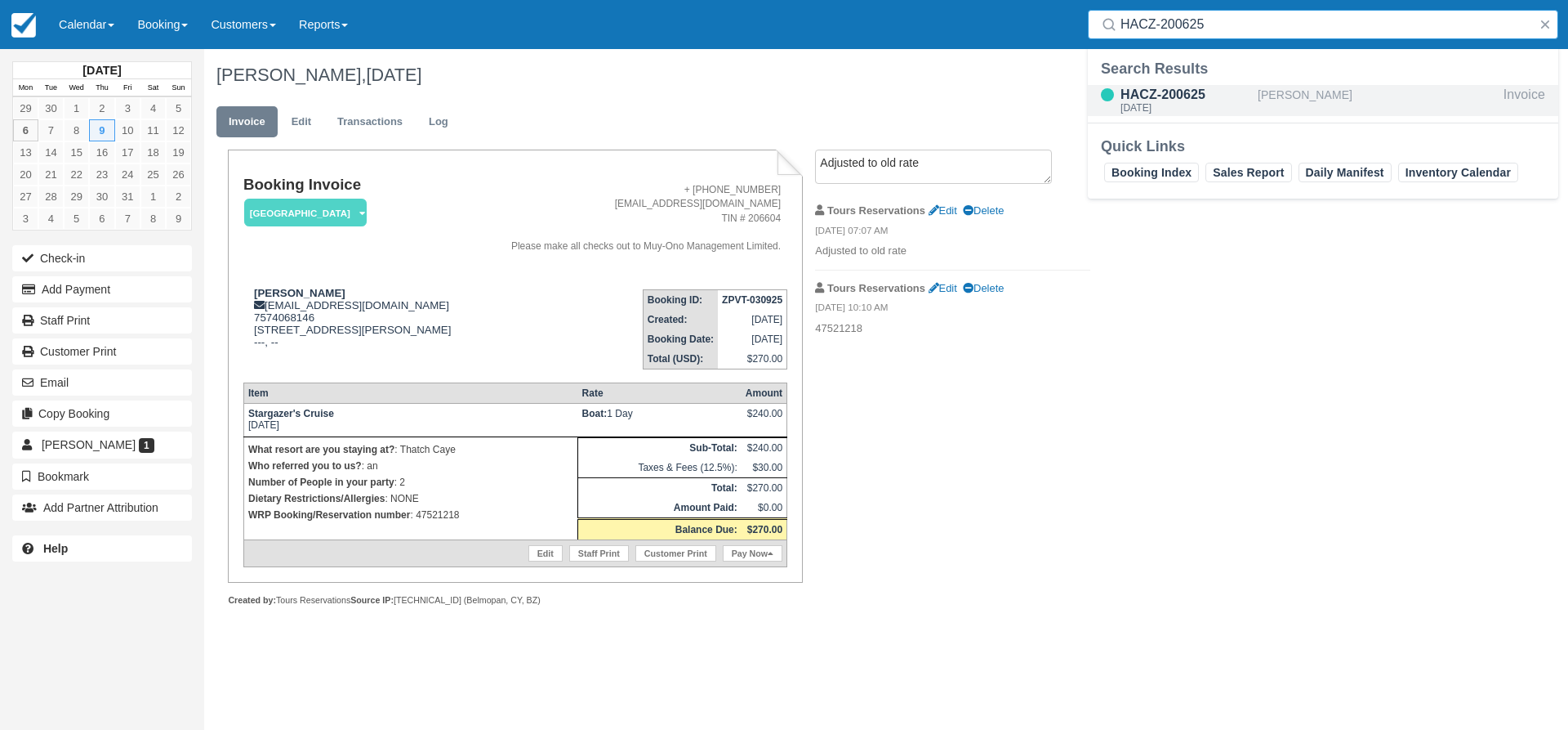
type input "HACZ-200625"
click at [1183, 104] on div "Thu Oct 9 2025" at bounding box center [1185, 108] width 131 height 10
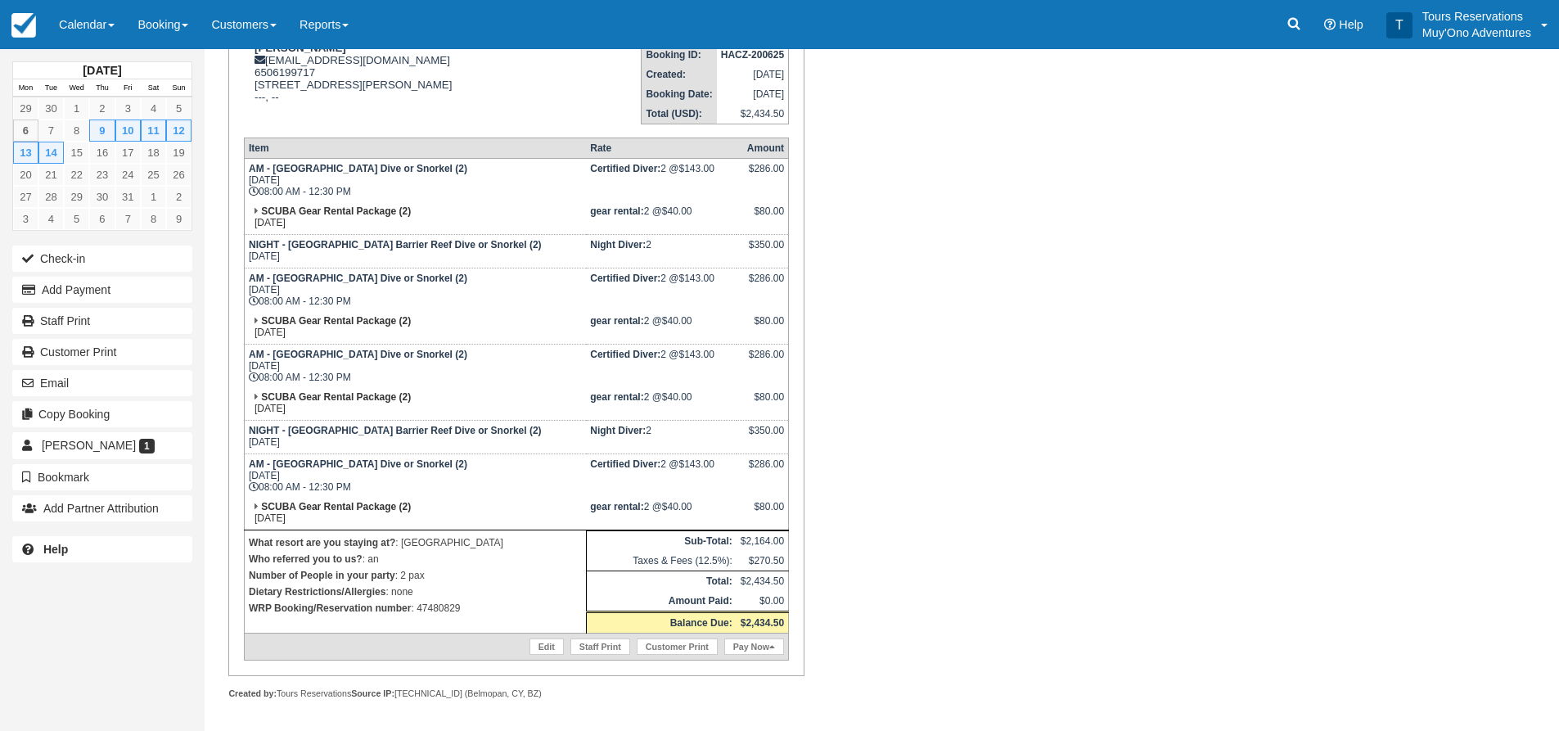
scroll to position [164, 0]
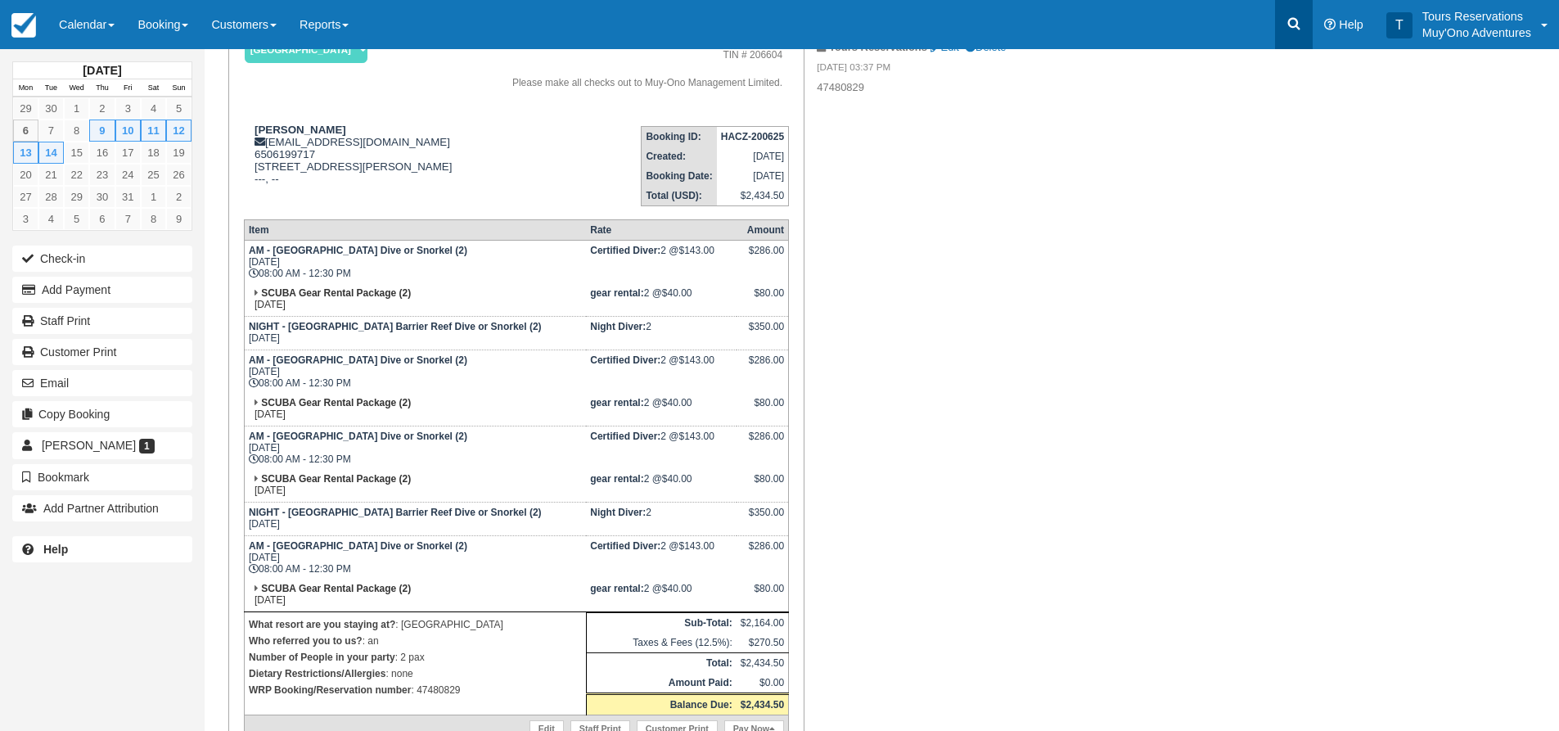
click at [1288, 26] on icon at bounding box center [1293, 24] width 16 height 16
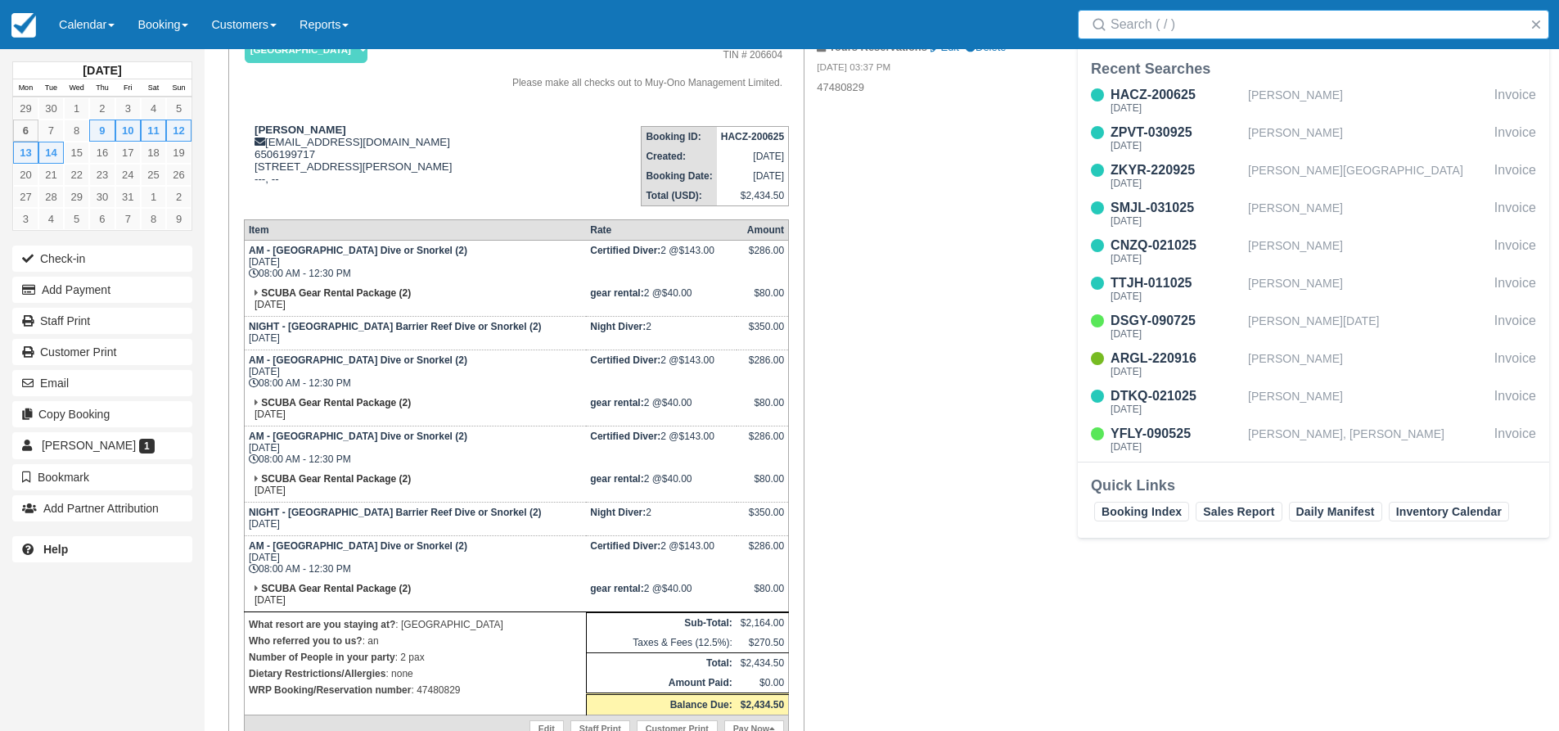
click at [1250, 26] on input "Search" at bounding box center [1316, 24] width 412 height 29
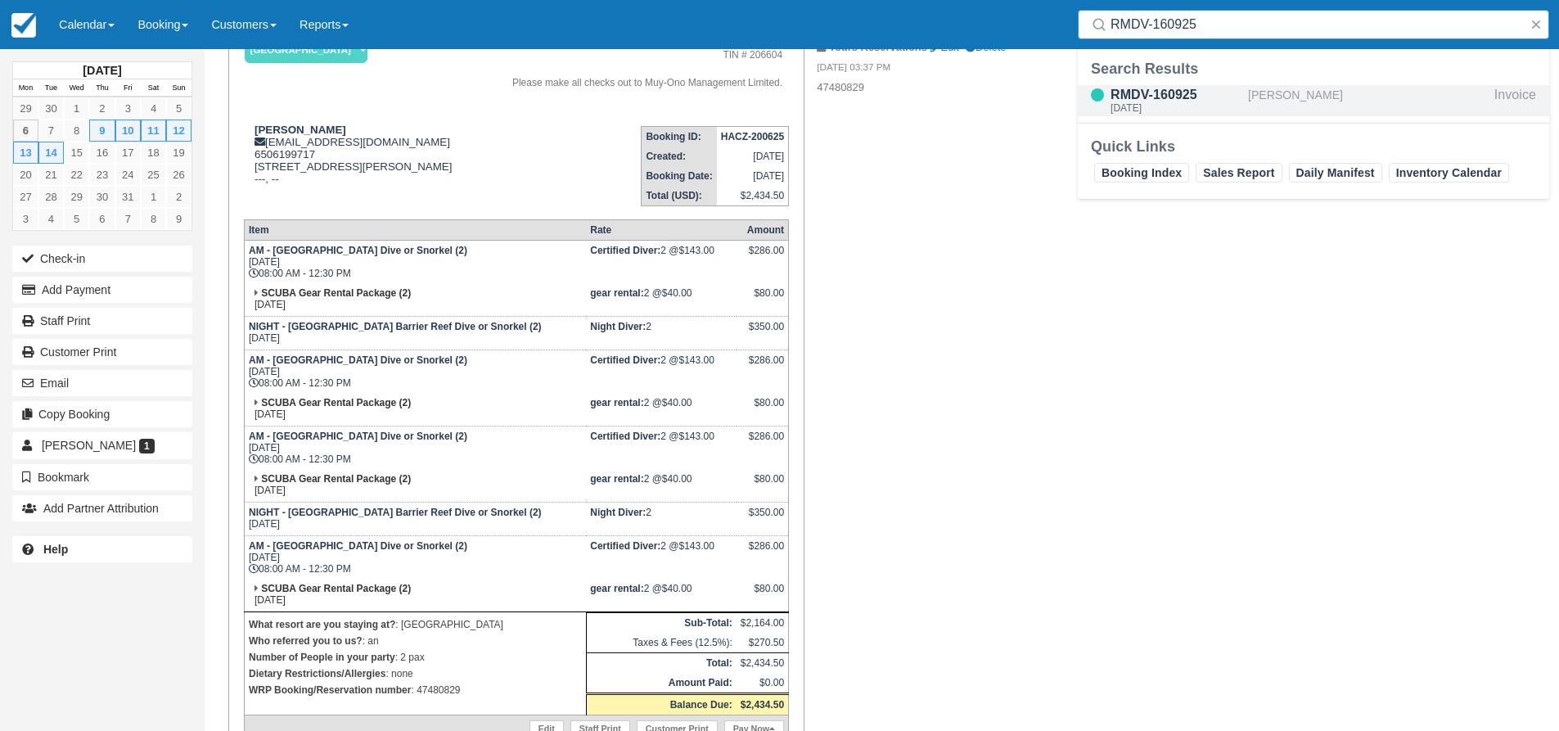
type input "RMDV-160925"
click at [1190, 101] on div "RMDV-160925" at bounding box center [1175, 95] width 131 height 20
